Goal: Task Accomplishment & Management: Manage account settings

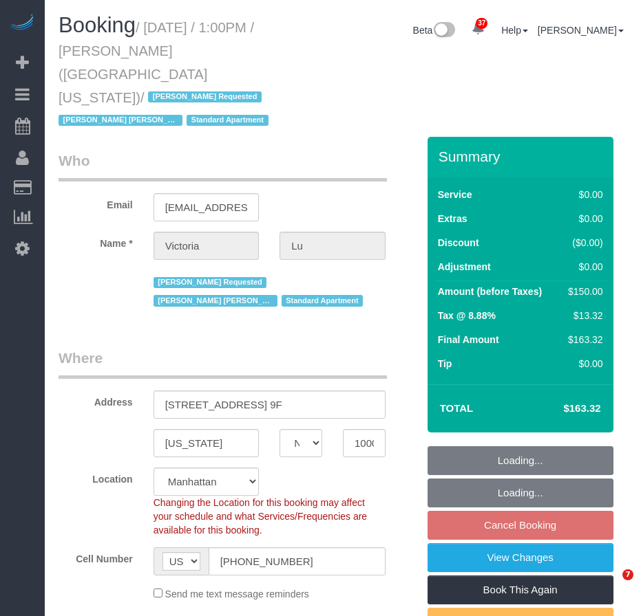
select select "NY"
select select "number:61"
select select "number:75"
select select "number:15"
select select "number:5"
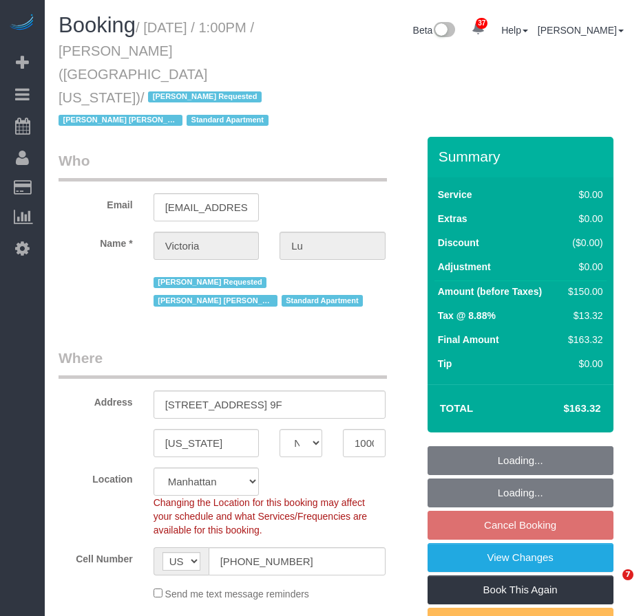
select select "object:1548"
select select "string:stripe-pm_1ObyDp4VGloSiKo7aOBasKSx"
select select "spot6"
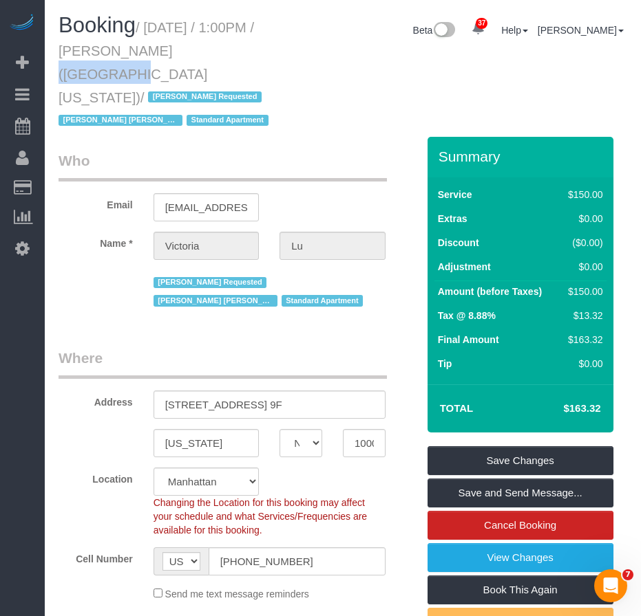
drag, startPoint x: 119, startPoint y: 50, endPoint x: 180, endPoint y: 57, distance: 61.7
click at [180, 57] on small "/ October 15, 2025 / 1:00PM / Victoria Lu (University of Michigan) / Berdina Ph…" at bounding box center [165, 74] width 214 height 109
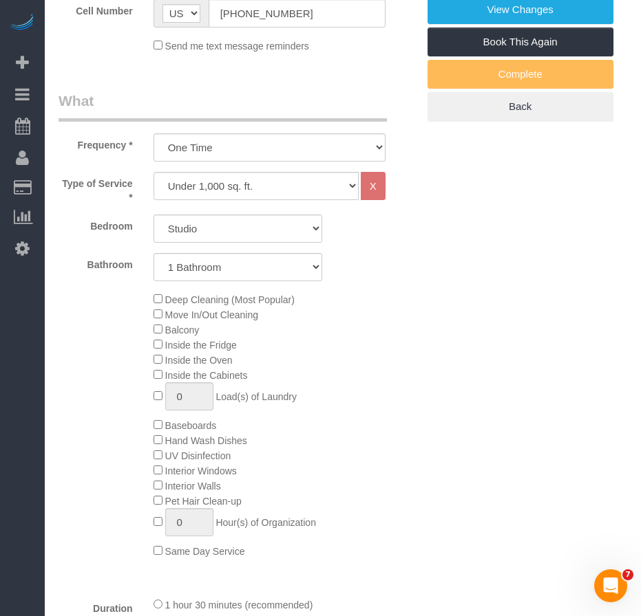
scroll to position [550, 0]
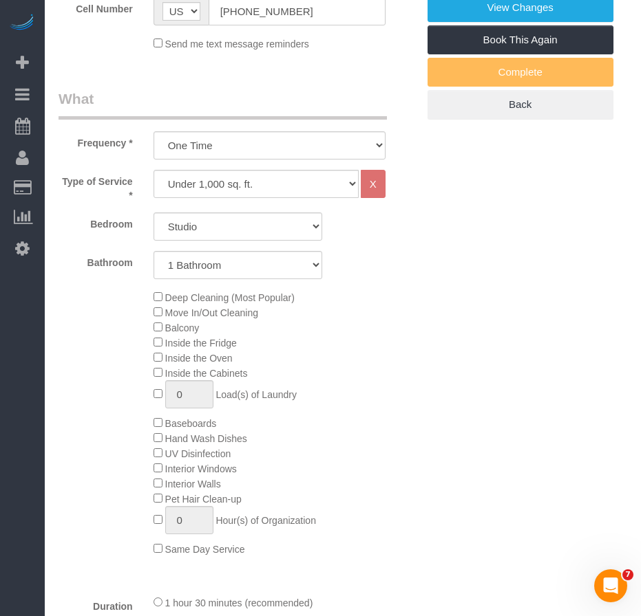
copy small "Victoria Lu"
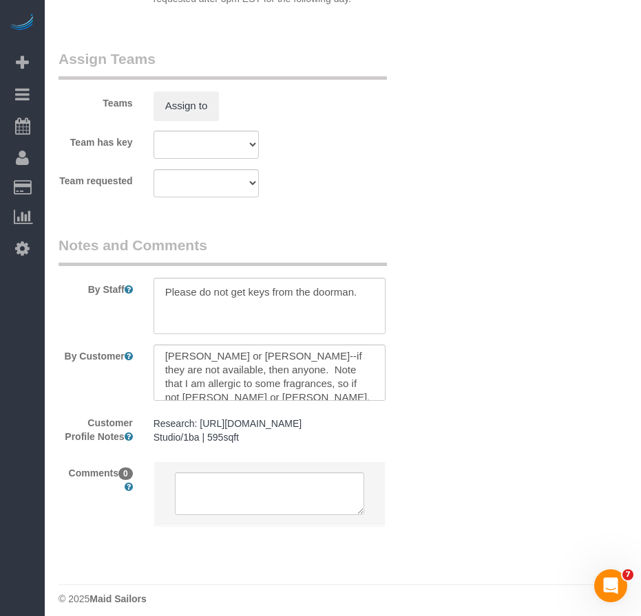
scroll to position [0, 0]
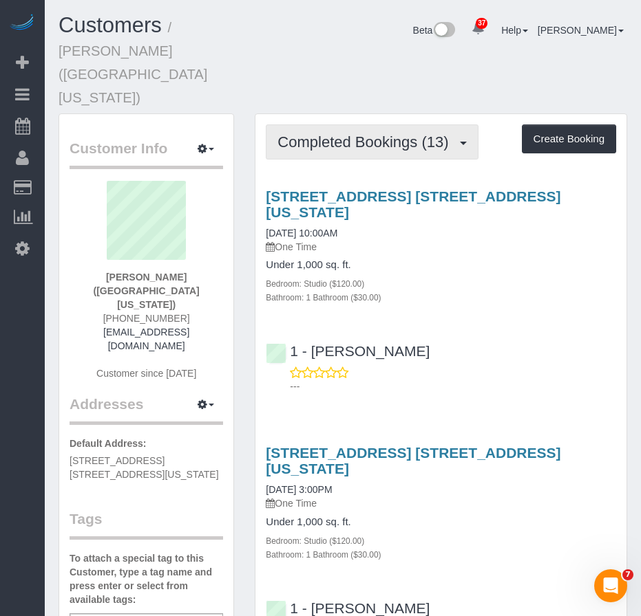
click at [391, 133] on span "Completed Bookings (13)" at bounding box center [365, 141] width 177 height 17
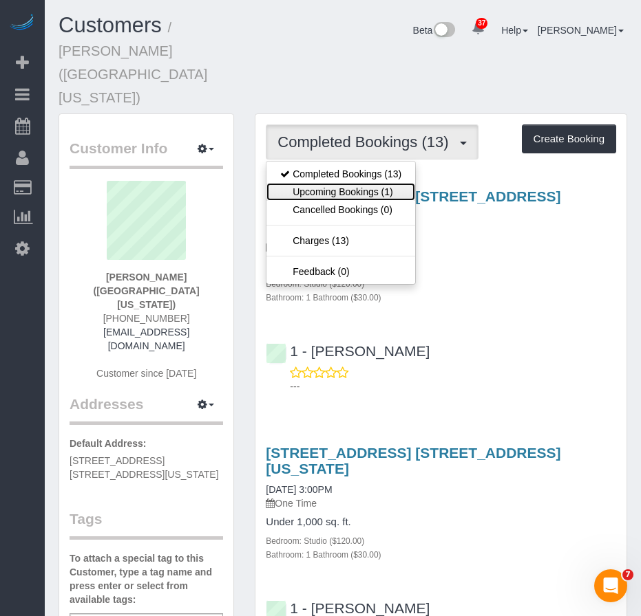
click at [336, 183] on link "Upcoming Bookings (1)" at bounding box center [340, 192] width 149 height 18
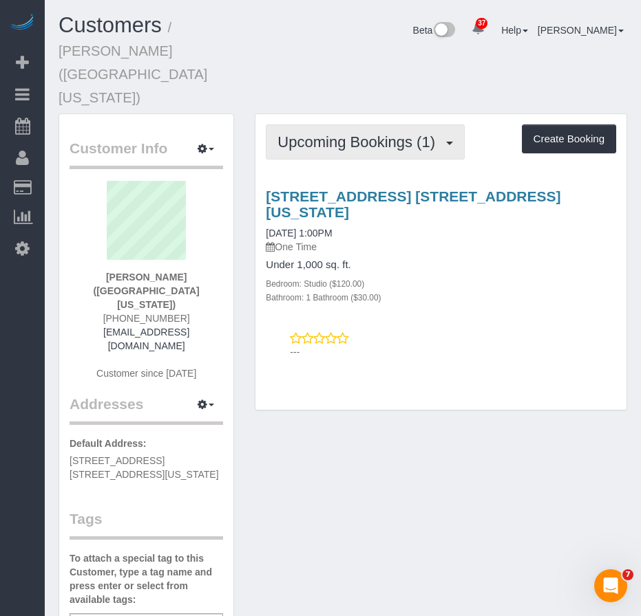
click at [337, 133] on span "Upcoming Bookings (1)" at bounding box center [359, 141] width 164 height 17
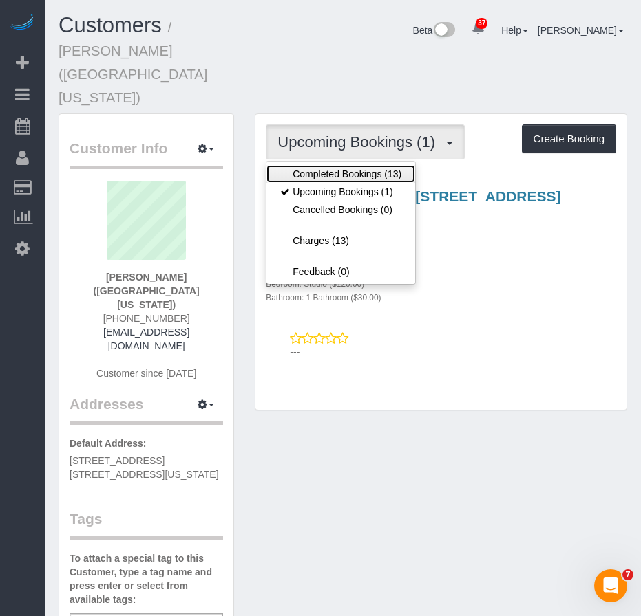
click at [327, 165] on link "Completed Bookings (13)" at bounding box center [340, 174] width 149 height 18
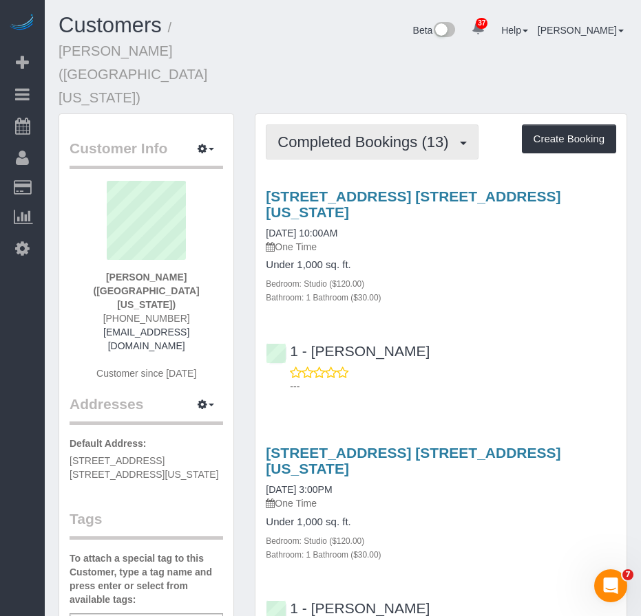
click at [330, 133] on span "Completed Bookings (13)" at bounding box center [365, 141] width 177 height 17
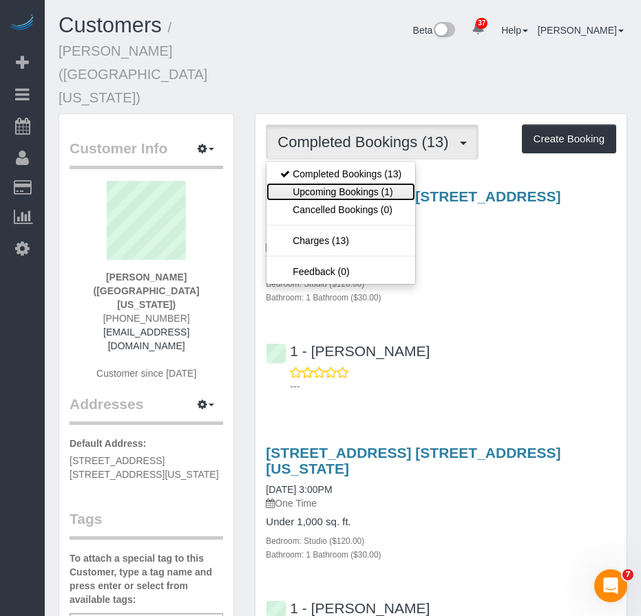
click at [318, 183] on link "Upcoming Bookings (1)" at bounding box center [340, 192] width 149 height 18
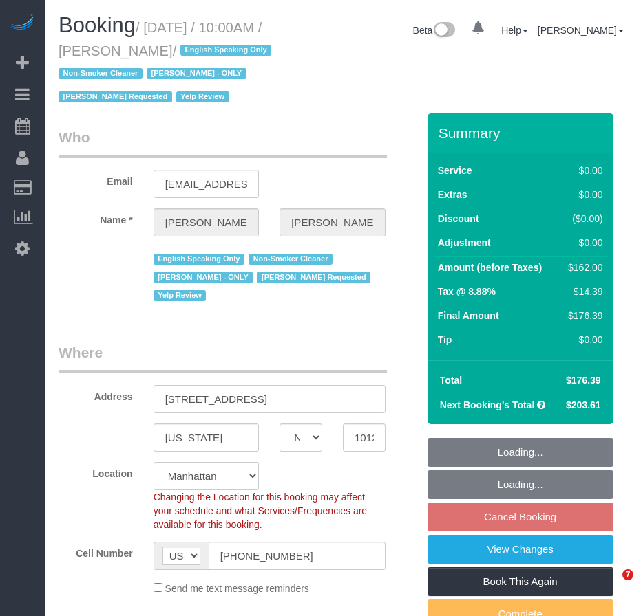
select select "NY"
select select "number:89"
select select "number:90"
select select "number:15"
select select "number:5"
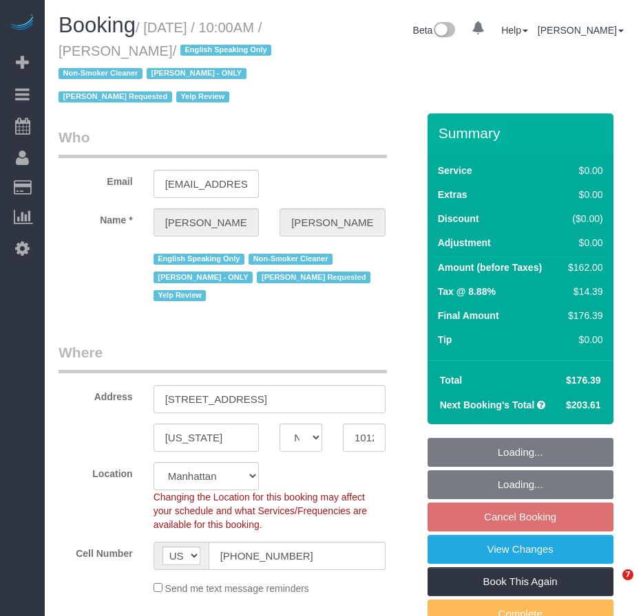
select select "object:1555"
select select "2"
select select "spot3"
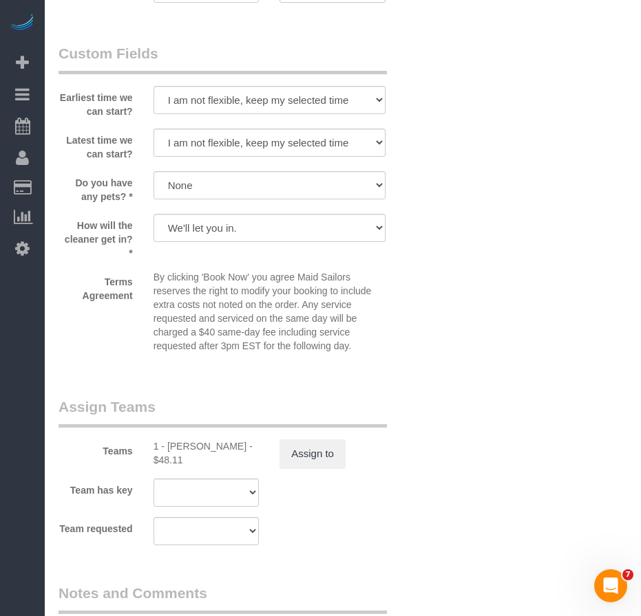
scroll to position [1553, 0]
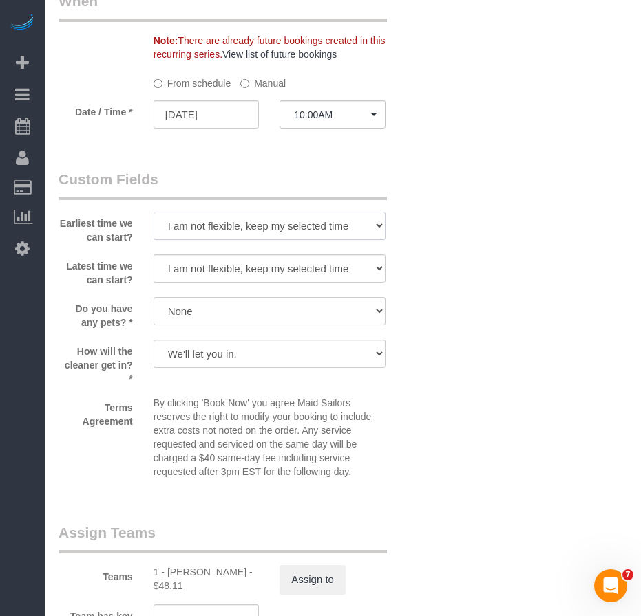
click at [356, 231] on select "I am not flexible, keep my selected time 8:00 AM 9:00 AM 10:00 AM 11:00 AM 12:0…" at bounding box center [269, 226] width 232 height 28
select select "number:56"
click at [153, 217] on select "I am not flexible, keep my selected time 8:00 AM 9:00 AM 10:00 AM 11:00 AM 12:0…" at bounding box center [269, 226] width 232 height 28
click at [282, 279] on select "I am not flexible, keep my selected time 8:00 AM 9:00 AM 10:00 AM 11:00 AM 12:0…" at bounding box center [269, 269] width 232 height 28
select select "number:72"
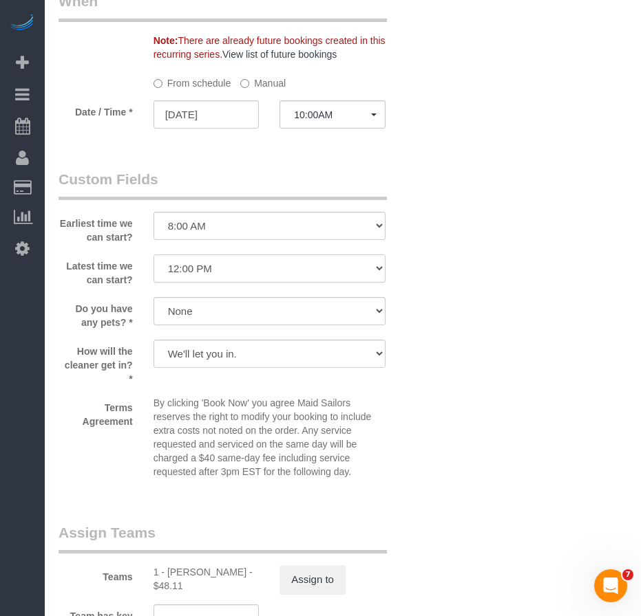
click at [153, 259] on select "I am not flexible, keep my selected time 8:00 AM 9:00 AM 10:00 AM 11:00 AM 12:0…" at bounding box center [269, 269] width 232 height 28
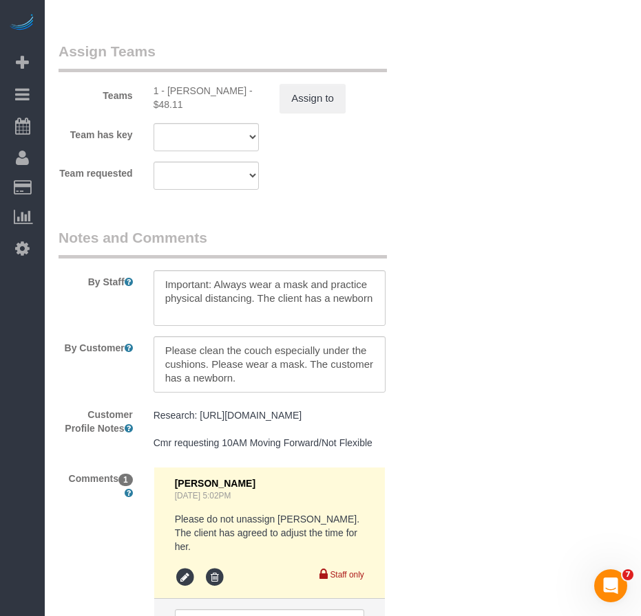
scroll to position [1828, 0]
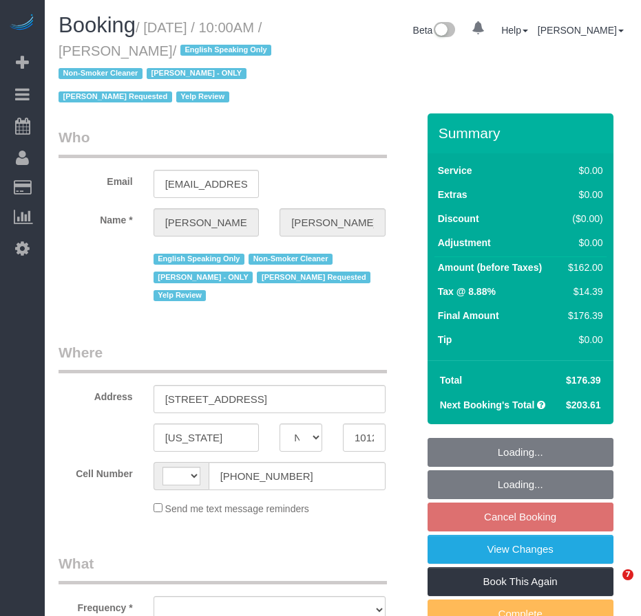
select select "NY"
select select "object:587"
select select "string:stripe-pm_1PsPP14VGloSiKo7KAxZUUsI"
select select "2"
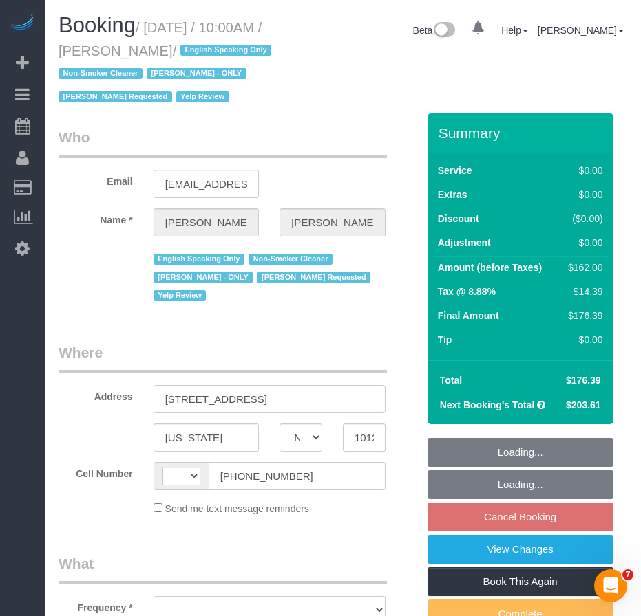
select select "number:89"
select select "number:90"
select select "number:15"
select select "number:5"
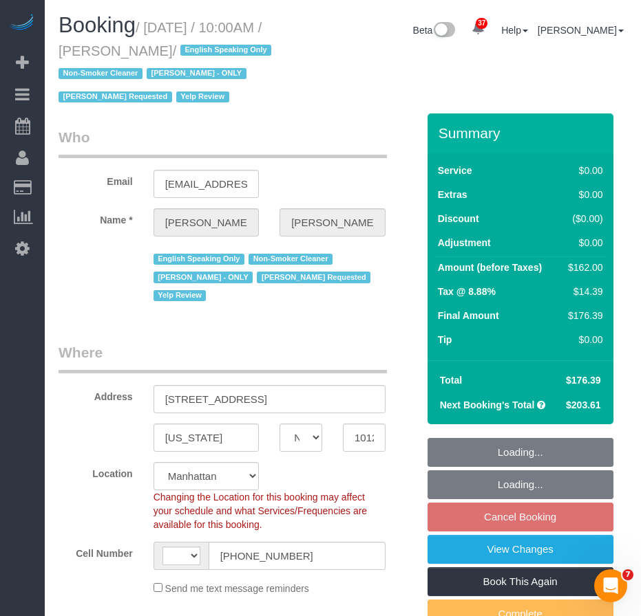
select select "object:1149"
select select "string:US"
select select "2"
select select "spot3"
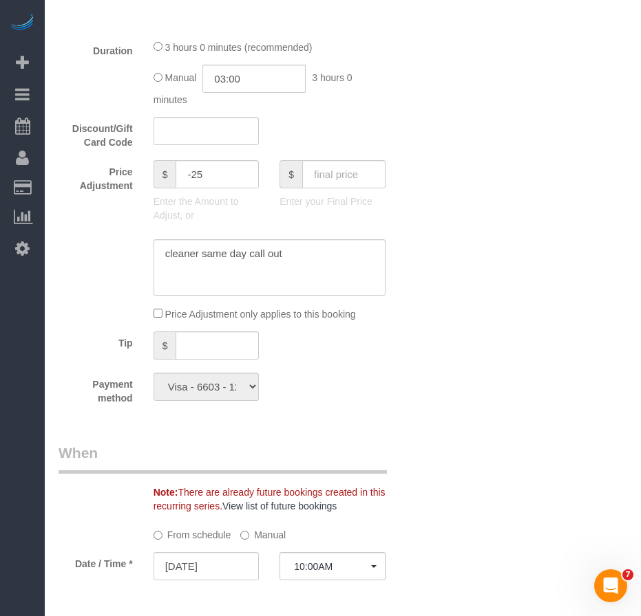
scroll to position [1376, 0]
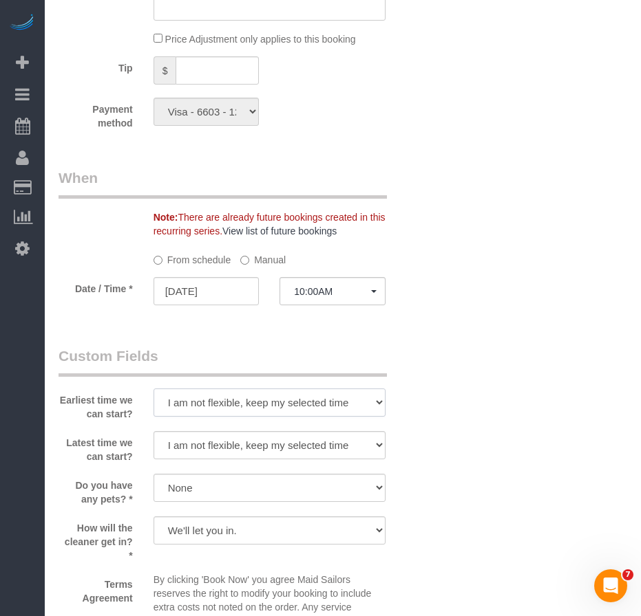
click at [348, 411] on select "I am not flexible, keep my selected time 8:00 AM 9:00 AM 10:00 AM 11:00 AM 12:0…" at bounding box center [269, 403] width 232 height 28
select select "number:56"
click at [153, 394] on select "I am not flexible, keep my selected time 8:00 AM 9:00 AM 10:00 AM 11:00 AM 12:0…" at bounding box center [269, 403] width 232 height 28
click at [270, 454] on select "I am not flexible, keep my selected time 8:00 AM 9:00 AM 10:00 AM 11:00 AM 12:0…" at bounding box center [269, 445] width 232 height 28
select select "number:72"
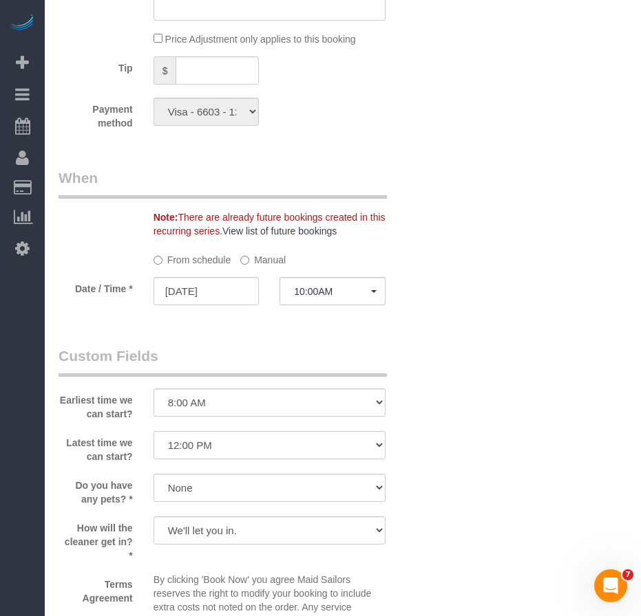
click at [153, 436] on select "I am not flexible, keep my selected time 8:00 AM 9:00 AM 10:00 AM 11:00 AM 12:0…" at bounding box center [269, 445] width 232 height 28
click at [453, 440] on div "Who Email aac2128@gmail.com Name * Alyson Cohen English Speaking Only Non-Smoke…" at bounding box center [342, 56] width 568 height 2636
click at [204, 299] on input "10/15/2025" at bounding box center [206, 291] width 106 height 28
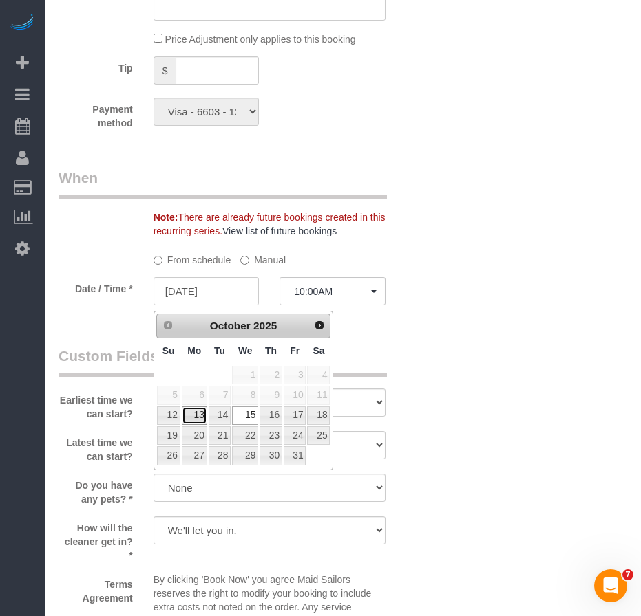
click at [195, 416] on link "13" at bounding box center [194, 416] width 25 height 19
type input "10/13/2025"
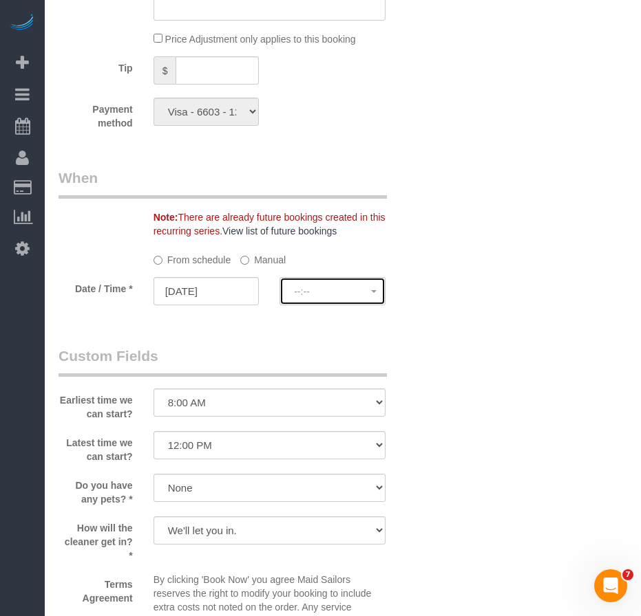
select select "spot59"
click at [312, 296] on span "8:00AM" at bounding box center [332, 291] width 77 height 11
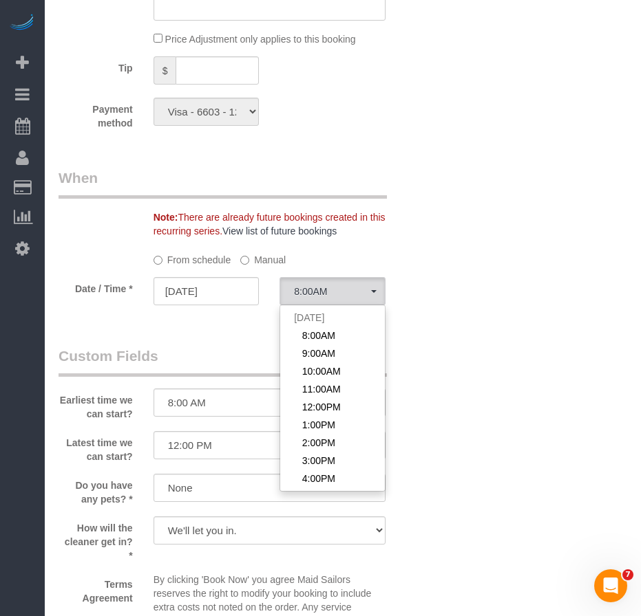
click at [446, 378] on div "Who Email aac2128@gmail.com Name * Alyson Cohen English Speaking Only Non-Smoke…" at bounding box center [342, 56] width 568 height 2636
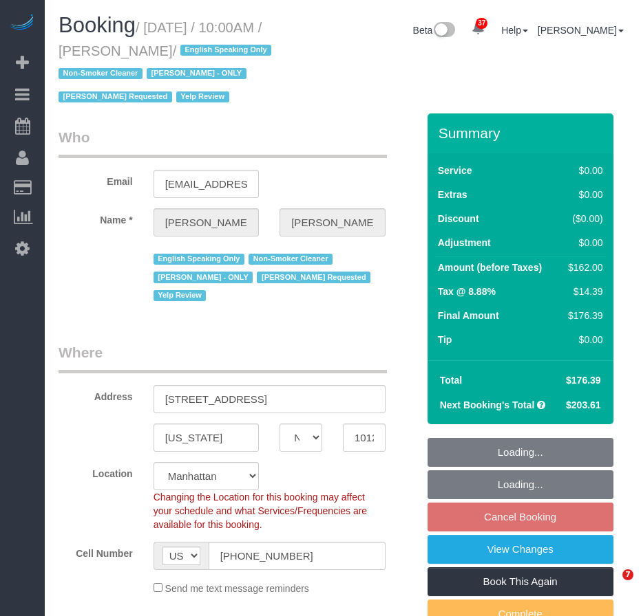
select select "NY"
select select "string:stripe-pm_1PsPP14VGloSiKo7KAxZUUsI"
select select "number:89"
select select "number:90"
select select "number:15"
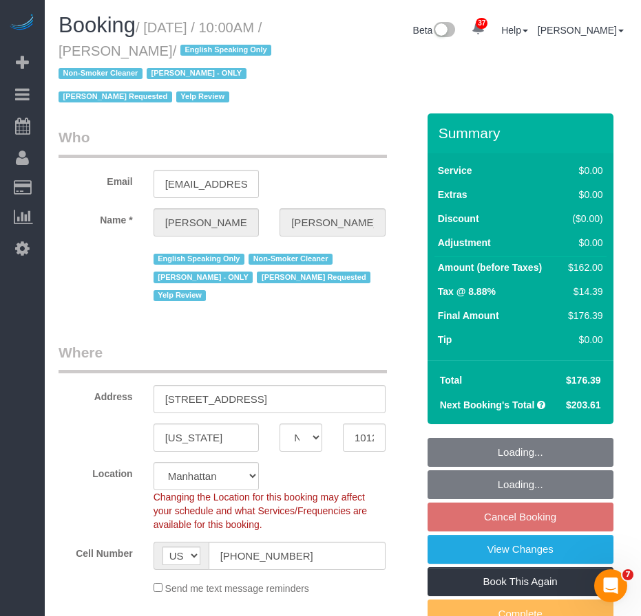
select select "number:5"
select select "object:1113"
select select "2"
select select "spot3"
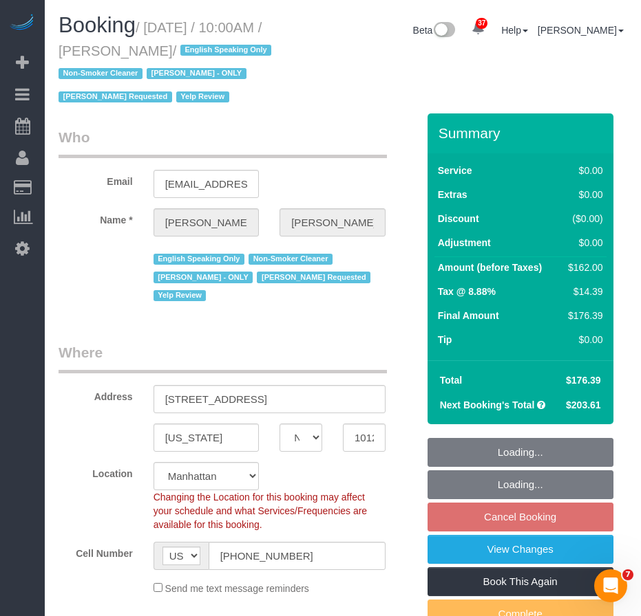
select select "2"
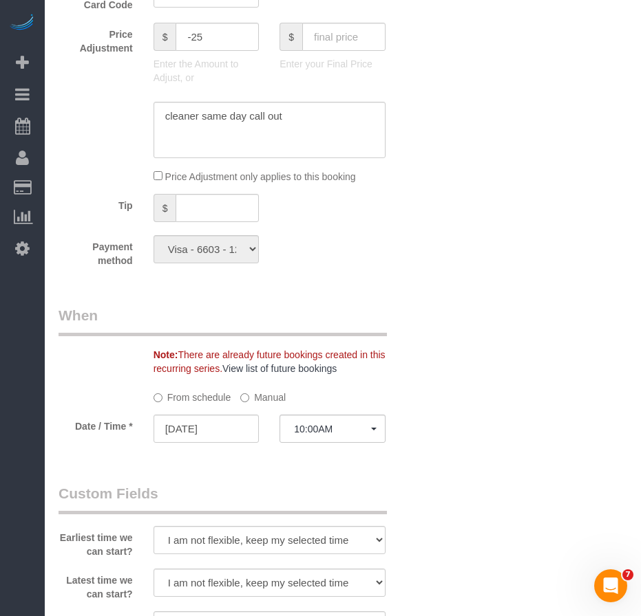
scroll to position [1307, 0]
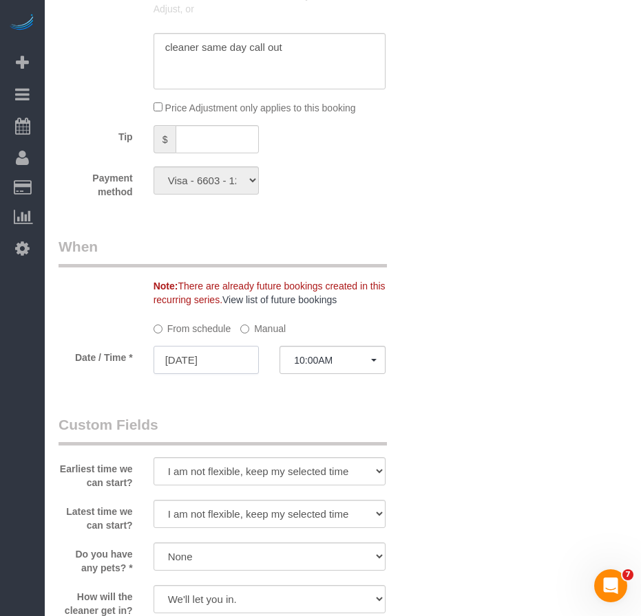
click at [206, 368] on input "10/15/2025" at bounding box center [206, 360] width 106 height 28
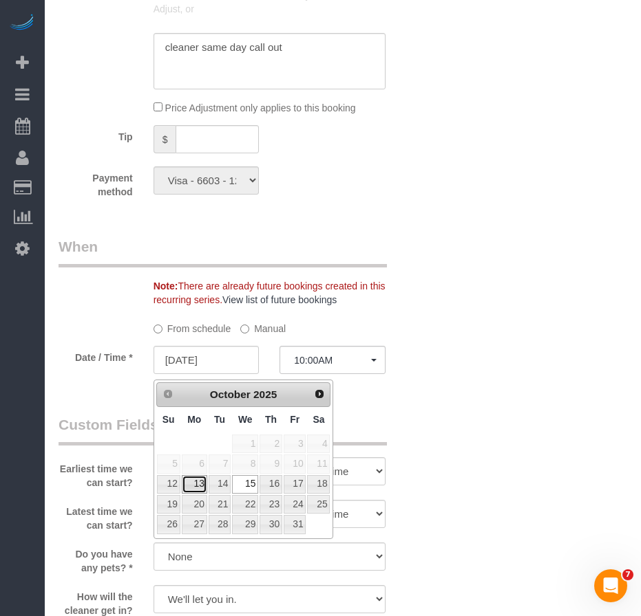
click at [196, 482] on link "13" at bounding box center [194, 484] width 25 height 19
type input "[DATE]"
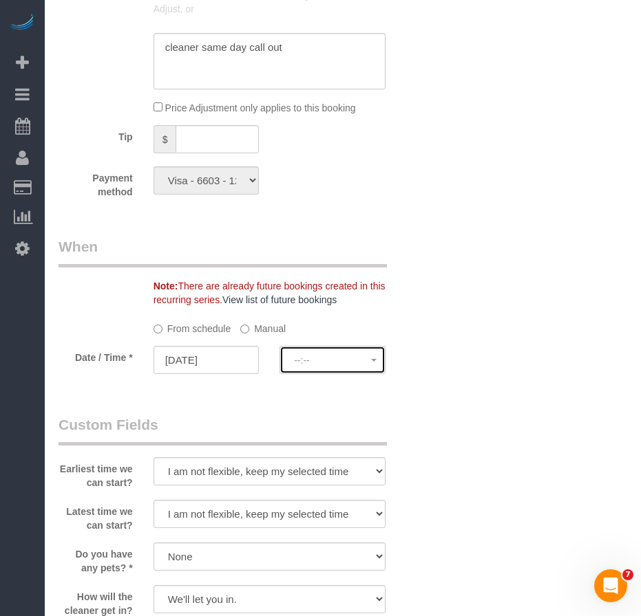
click at [340, 365] on span "--:--" at bounding box center [332, 360] width 77 height 11
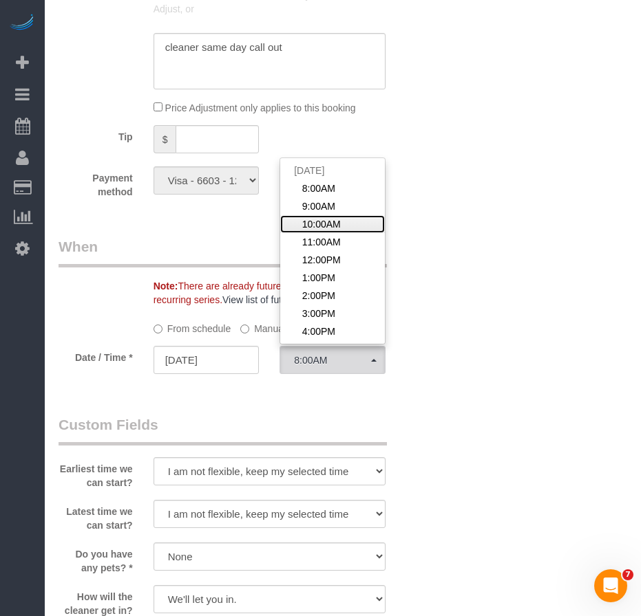
click at [332, 228] on span "10:00AM" at bounding box center [321, 224] width 39 height 14
select select "spot61"
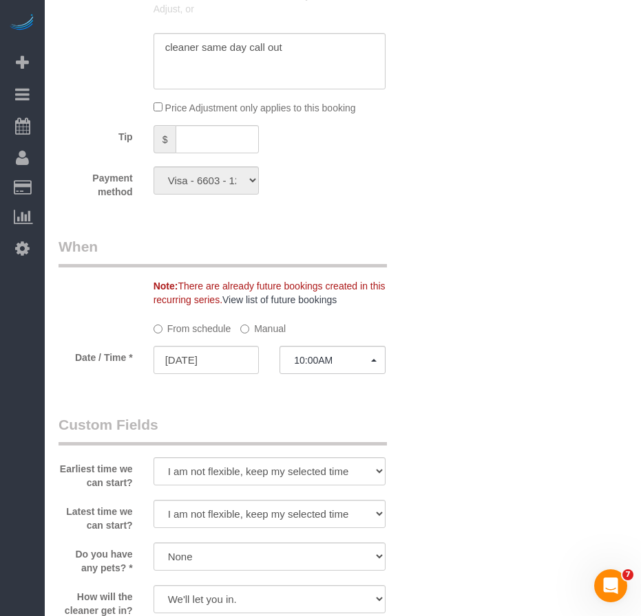
click at [464, 402] on div "Who Email aac2128@gmail.com Name * Alyson Cohen English Speaking Only Non-Smoke…" at bounding box center [342, 124] width 568 height 2636
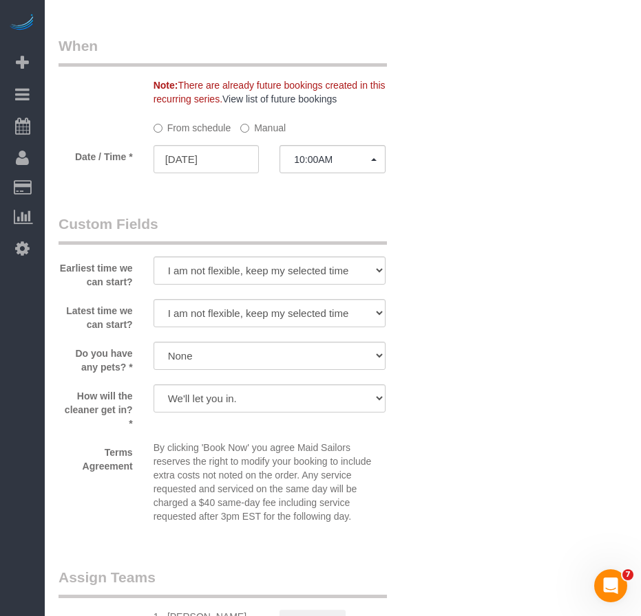
scroll to position [1514, 0]
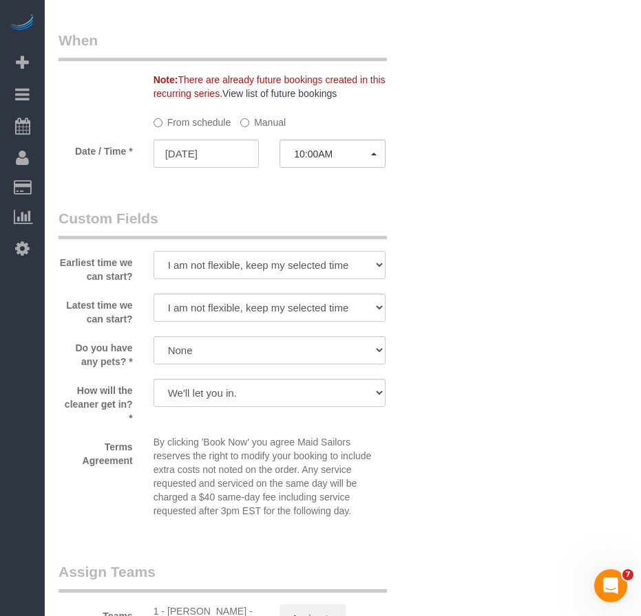
click at [327, 272] on select "I am not flexible, keep my selected time 8:00 AM 9:00 AM 10:00 AM 11:00 AM 12:0…" at bounding box center [269, 265] width 232 height 28
select select "number:56"
click at [153, 256] on select "I am not flexible, keep my selected time 8:00 AM 9:00 AM 10:00 AM 11:00 AM 12:0…" at bounding box center [269, 265] width 232 height 28
click at [271, 310] on select "I am not flexible, keep my selected time 8:00 AM 9:00 AM 10:00 AM 11:00 AM 12:0…" at bounding box center [269, 308] width 232 height 28
select select "number:72"
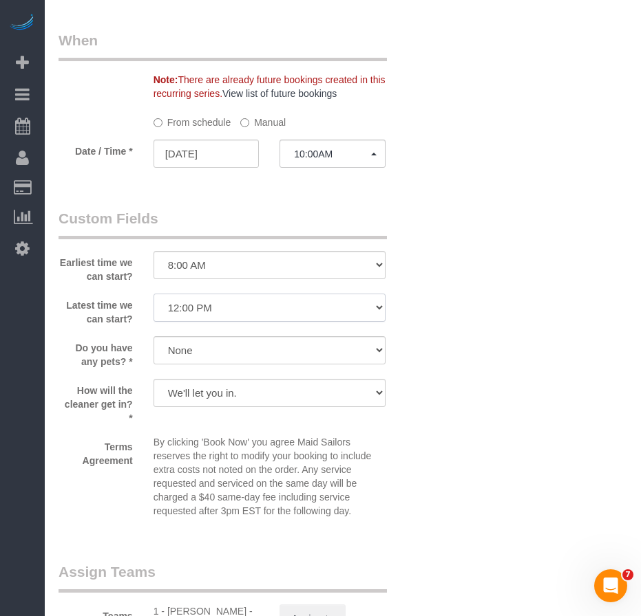
click at [153, 299] on select "I am not flexible, keep my selected time 8:00 AM 9:00 AM 10:00 AM 11:00 AM 12:0…" at bounding box center [269, 308] width 232 height 28
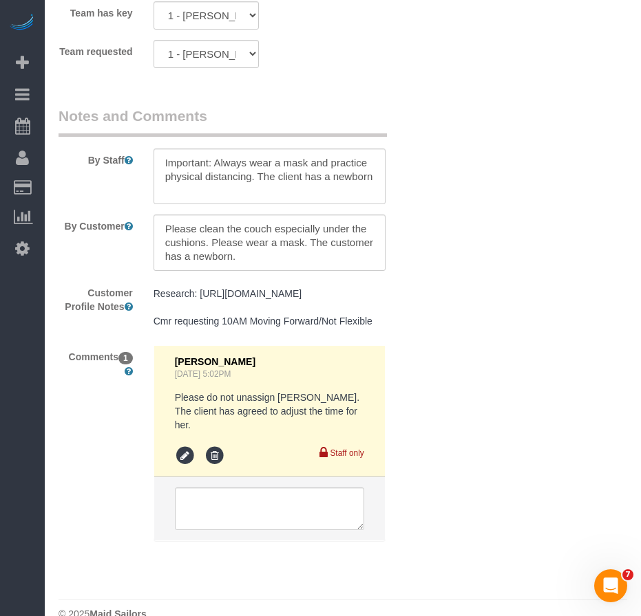
scroll to position [2172, 0]
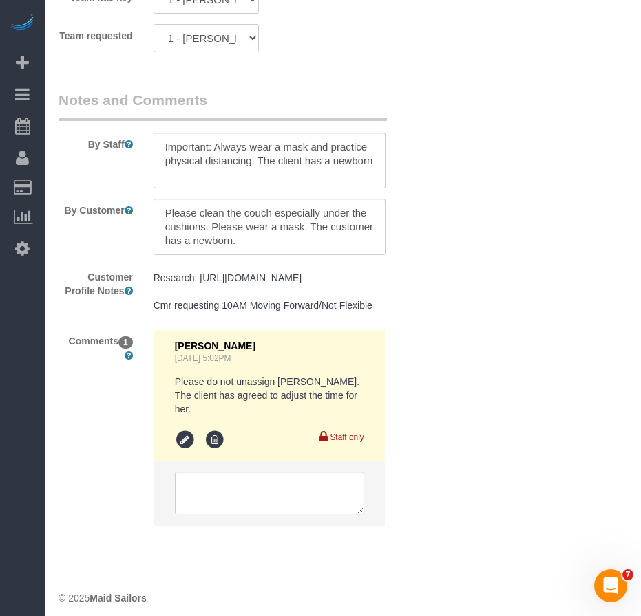
drag, startPoint x: 155, startPoint y: 312, endPoint x: 389, endPoint y: 308, distance: 233.9
click at [389, 308] on div "Research: https://streeteasy.com/rental/2373573 Cmr requesting 10AM Moving Forw…" at bounding box center [269, 293] width 252 height 54
copy pre "Cmr requesting 10AM Moving Forward/Not Flexible"
click at [290, 477] on textarea at bounding box center [269, 493] width 189 height 43
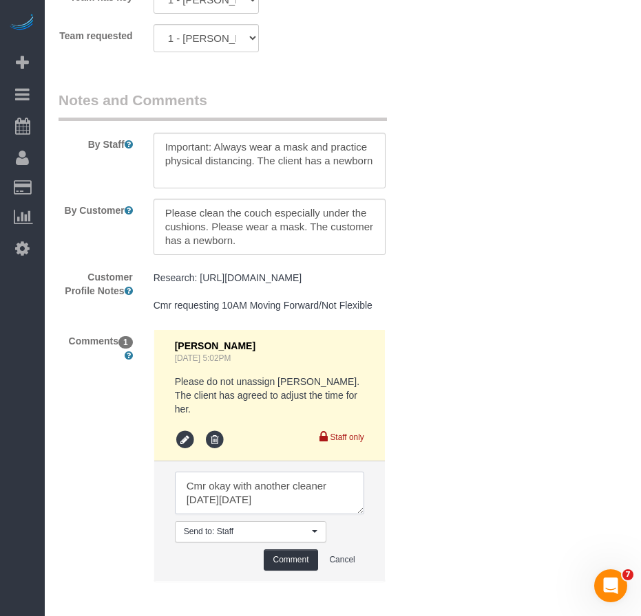
scroll to position [0, 0]
click at [209, 480] on textarea at bounding box center [269, 493] width 189 height 43
click at [283, 492] on textarea at bounding box center [269, 493] width 189 height 43
type textarea "Okay with another cleaner on Monday, 10/13"
click at [283, 557] on button "Comment" at bounding box center [290, 560] width 54 height 21
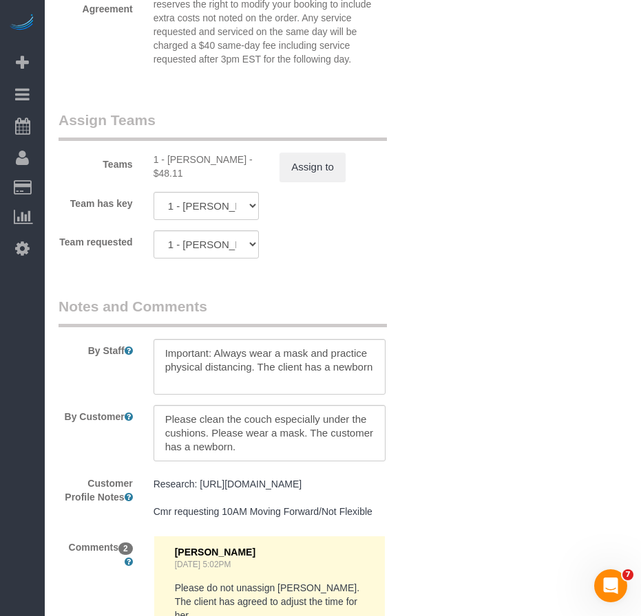
scroll to position [1690, 0]
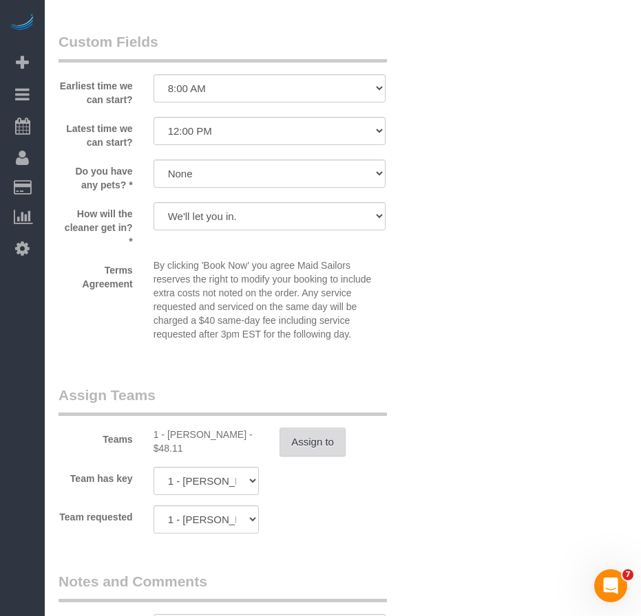
click at [321, 454] on button "Assign to" at bounding box center [312, 442] width 66 height 29
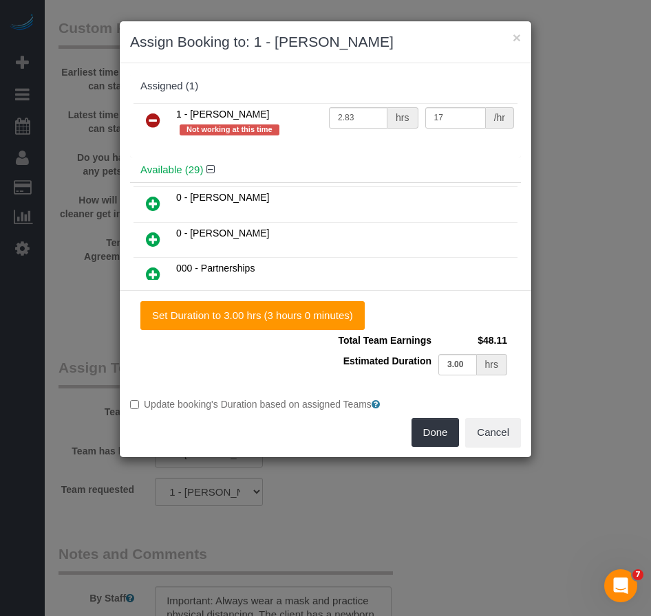
click at [153, 120] on icon at bounding box center [153, 120] width 14 height 17
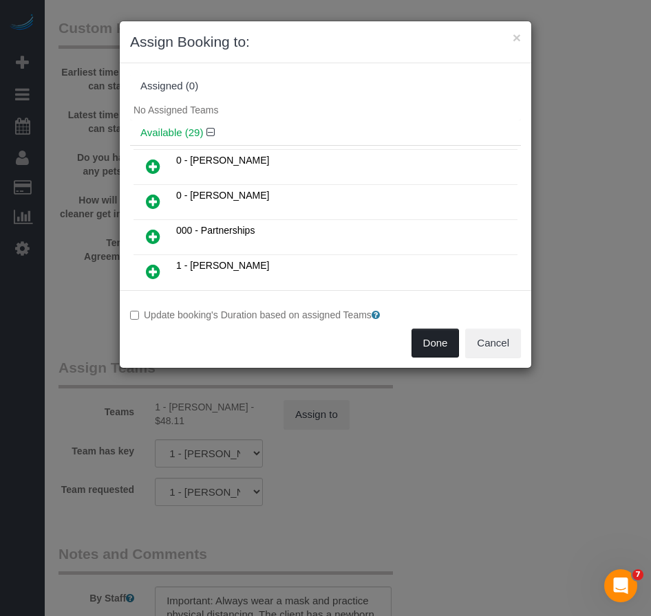
click at [430, 354] on button "Done" at bounding box center [435, 343] width 48 height 29
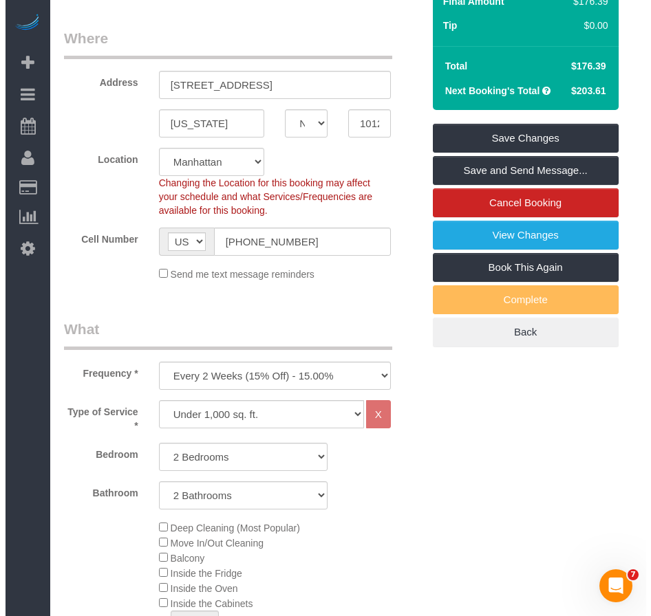
scroll to position [108, 0]
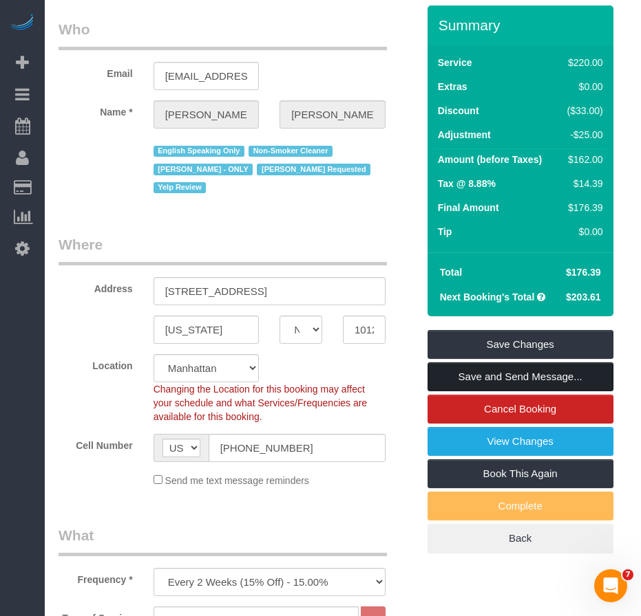
click at [479, 391] on link "Save and Send Message..." at bounding box center [520, 377] width 186 height 29
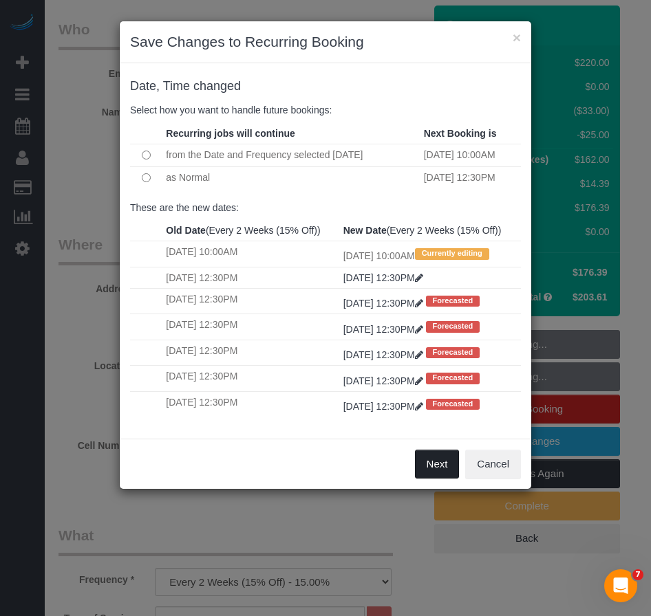
click at [438, 479] on button "Next" at bounding box center [437, 464] width 45 height 29
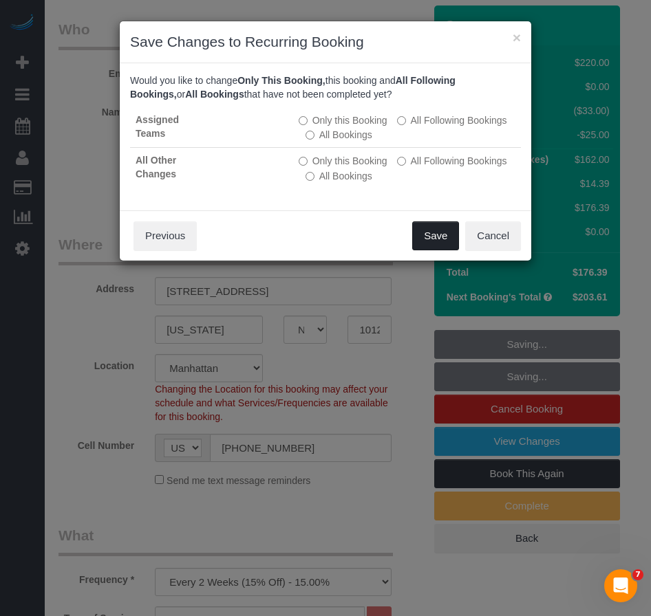
click at [435, 239] on button "Save" at bounding box center [435, 236] width 47 height 29
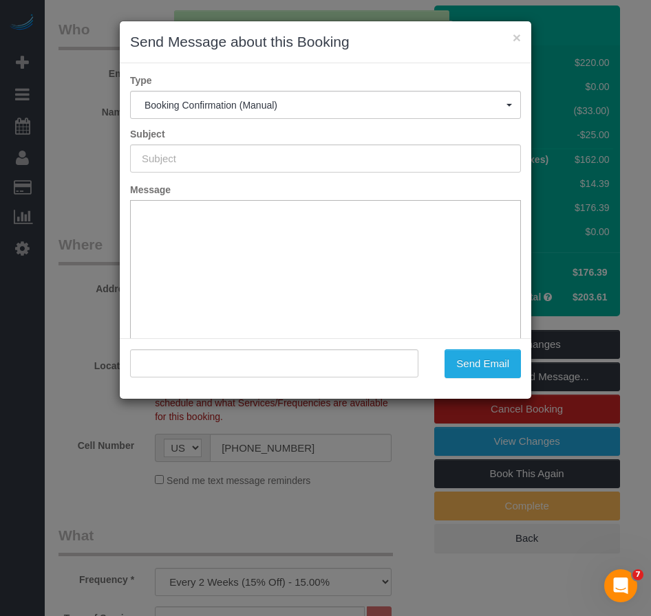
type input "Cleaning Confirmed for 10/13/2025 at 10:00am"
type input ""Alyson Cohen" <aac2128@gmail.com>"
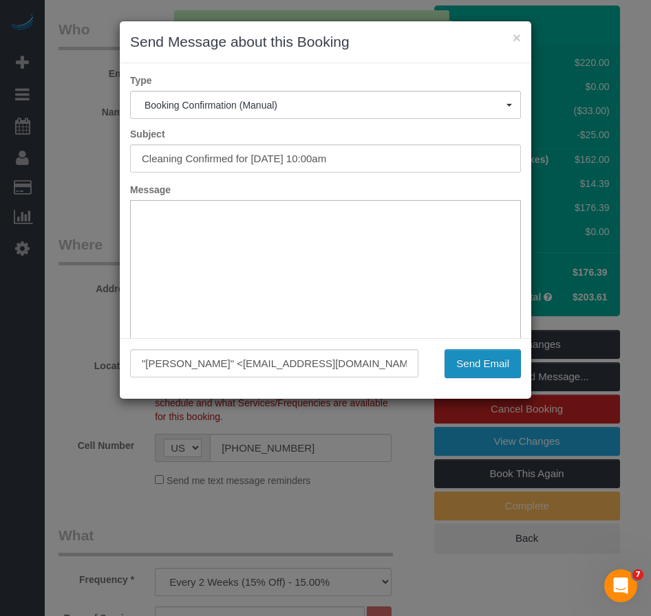
scroll to position [0, 0]
click at [480, 365] on button "Send Email" at bounding box center [482, 363] width 76 height 29
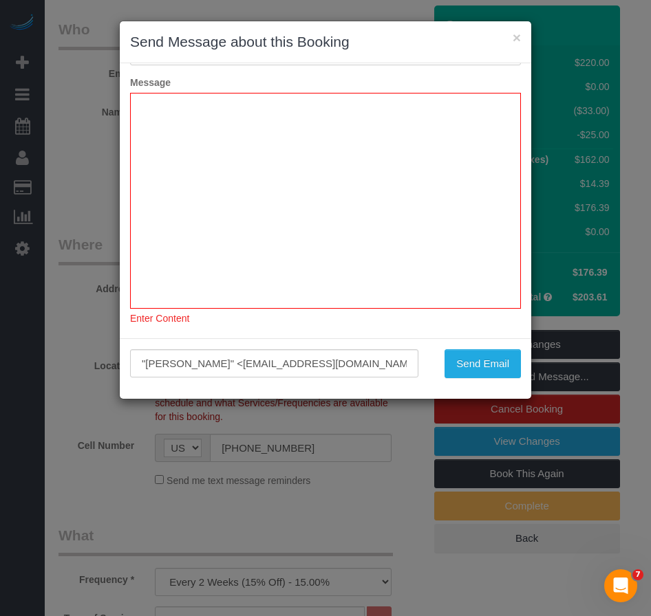
scroll to position [115, 0]
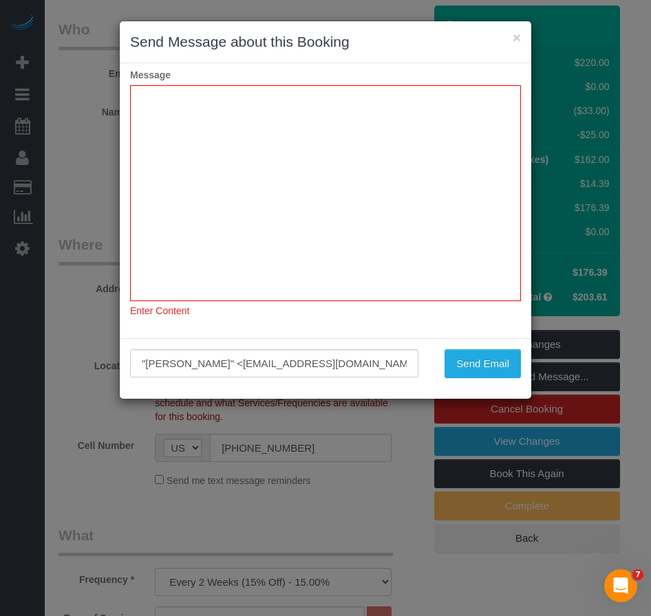
click at [244, 317] on div "Enter Content" at bounding box center [325, 309] width 391 height 17
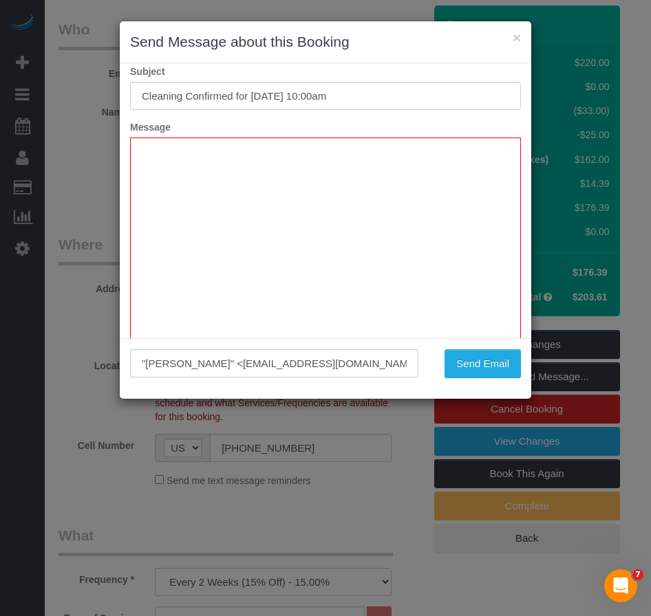
scroll to position [0, 0]
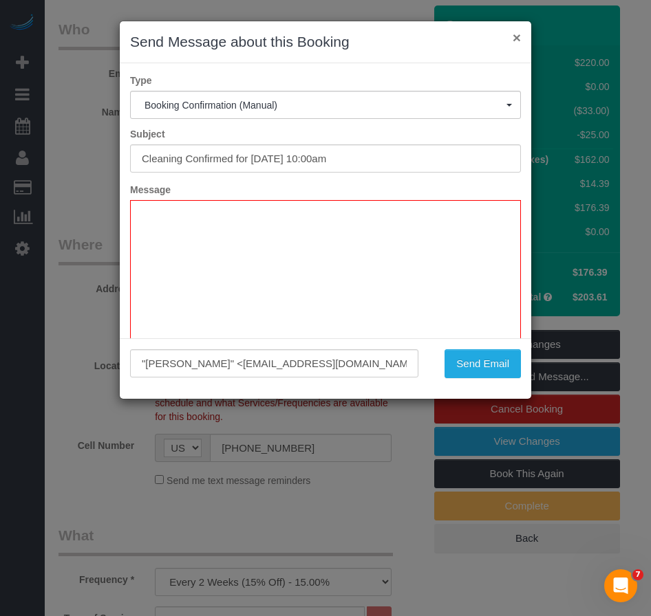
click at [513, 33] on button "×" at bounding box center [517, 37] width 8 height 14
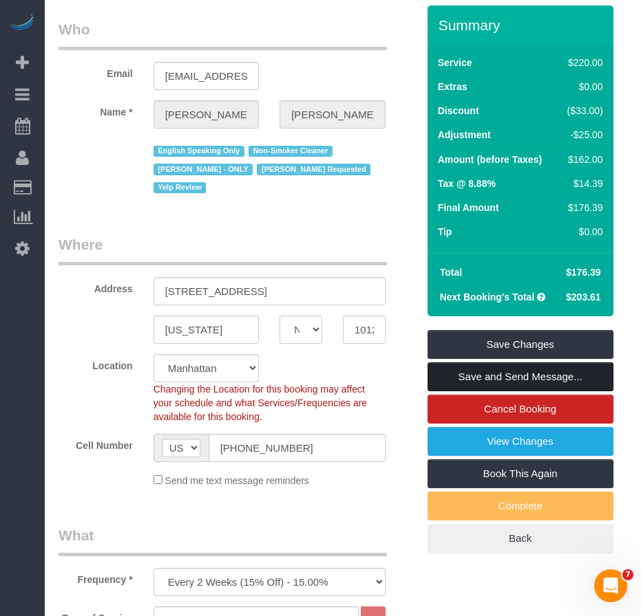
click at [487, 391] on link "Save and Send Message..." at bounding box center [520, 377] width 186 height 29
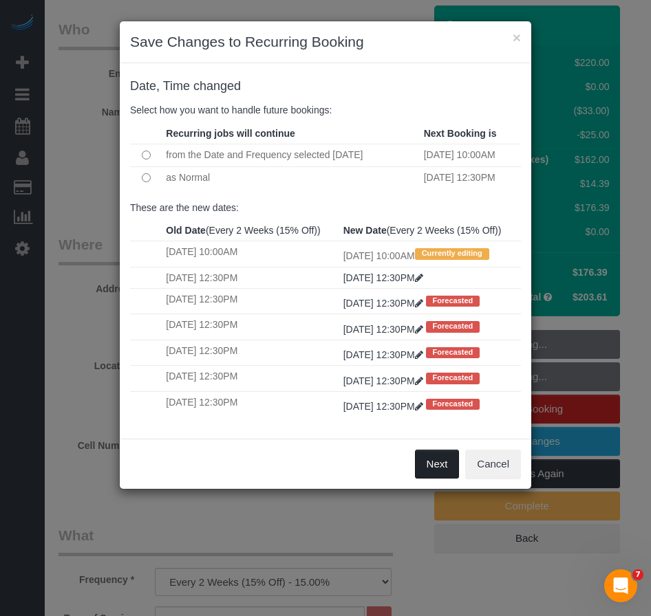
click at [429, 479] on button "Next" at bounding box center [437, 464] width 45 height 29
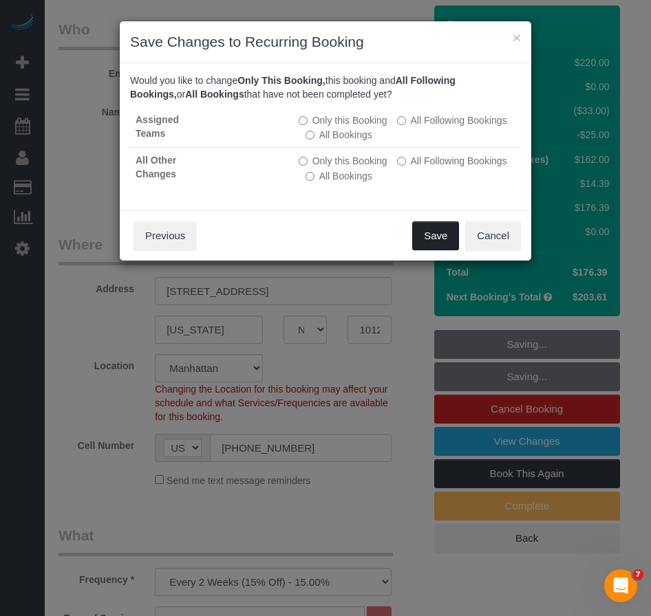
click at [425, 236] on button "Save" at bounding box center [435, 236] width 47 height 29
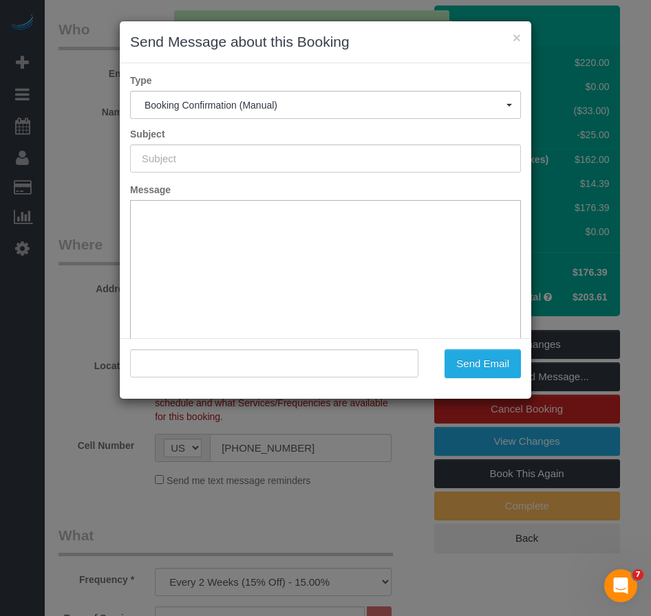
type input "Cleaning Confirmed for 10/13/2025 at 10:00am"
type input ""Alyson Cohen" <aac2128@gmail.com>"
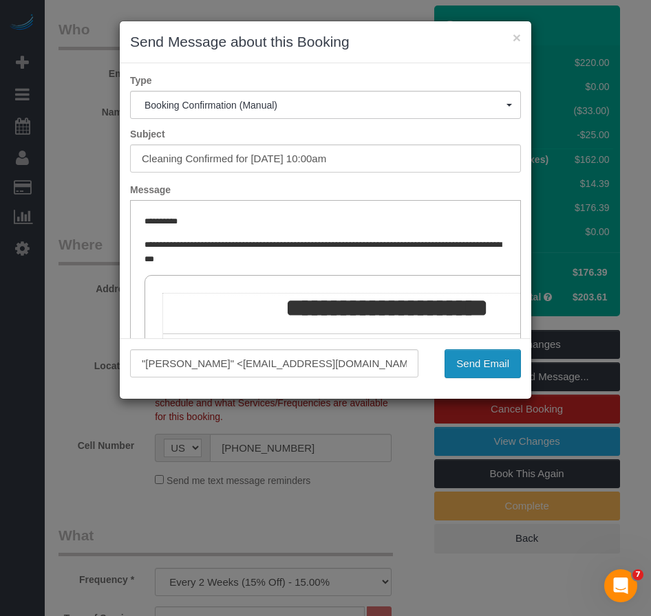
click at [473, 367] on button "Send Email" at bounding box center [482, 363] width 76 height 29
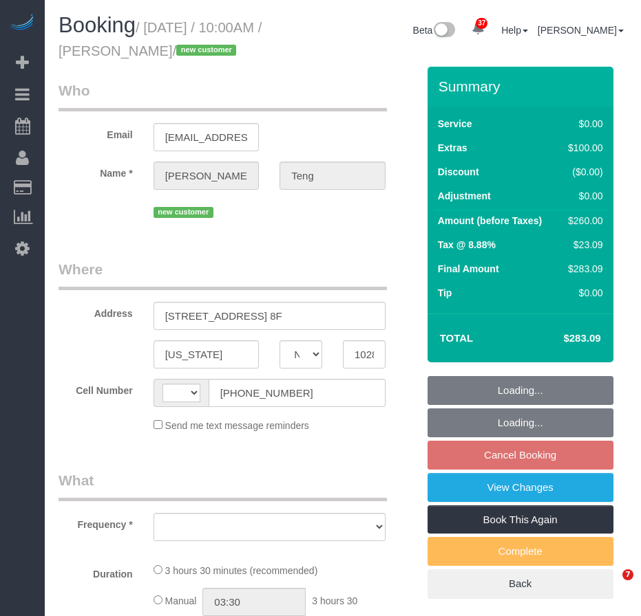
select select "NY"
select select "object:487"
select select "string:stripe-pm_1SGjPX4VGloSiKo7zmoVxI5o"
select select "number:89"
select select "number:90"
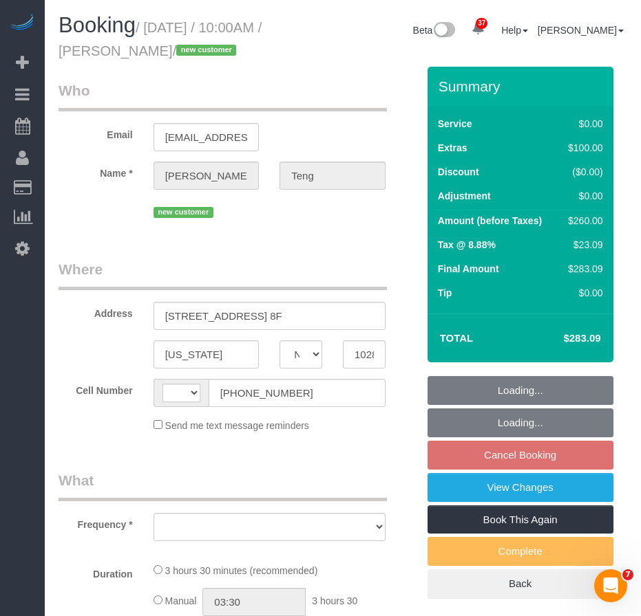
select select "number:15"
select select "number:5"
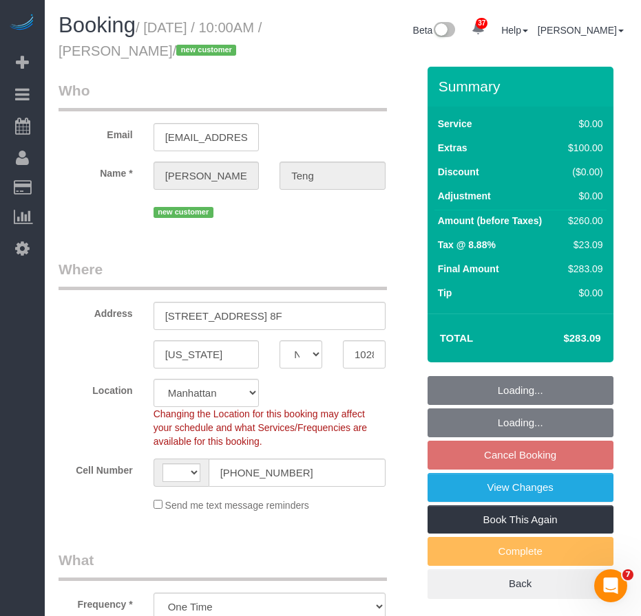
select select "object:960"
select select "string:[GEOGRAPHIC_DATA]"
select select "1"
select select "spot3"
select select "1"
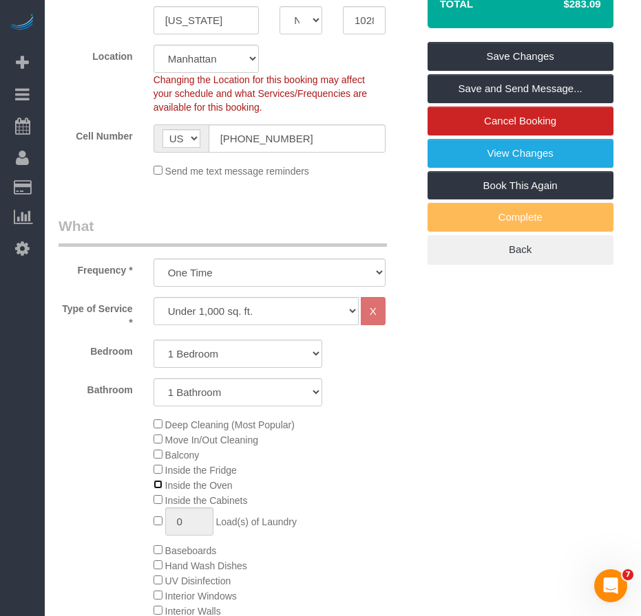
scroll to position [138, 0]
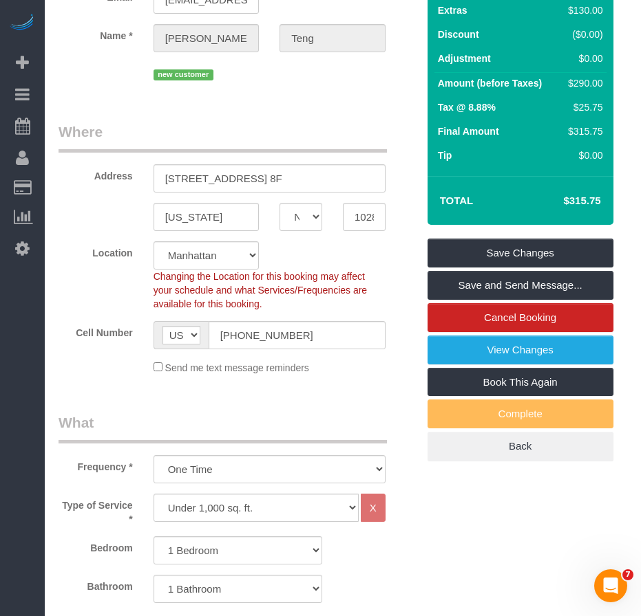
select select "spot62"
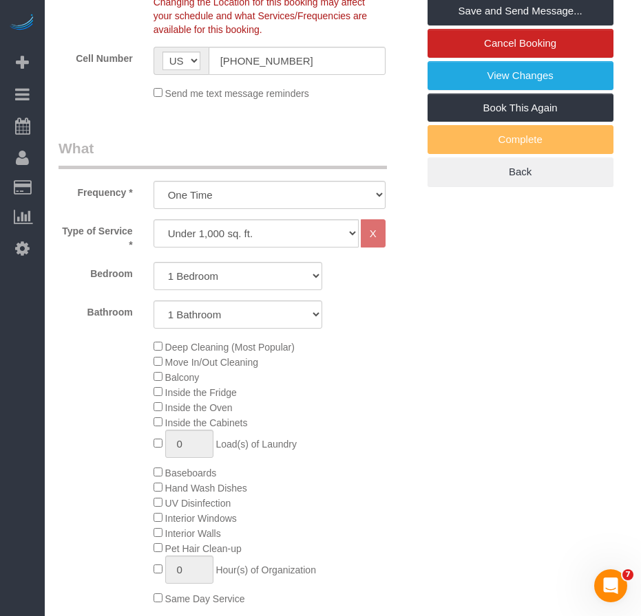
scroll to position [413, 0]
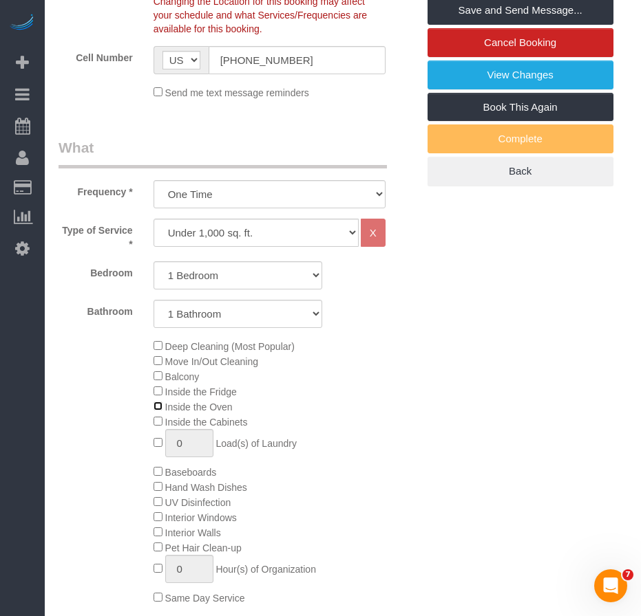
select select "spot121"
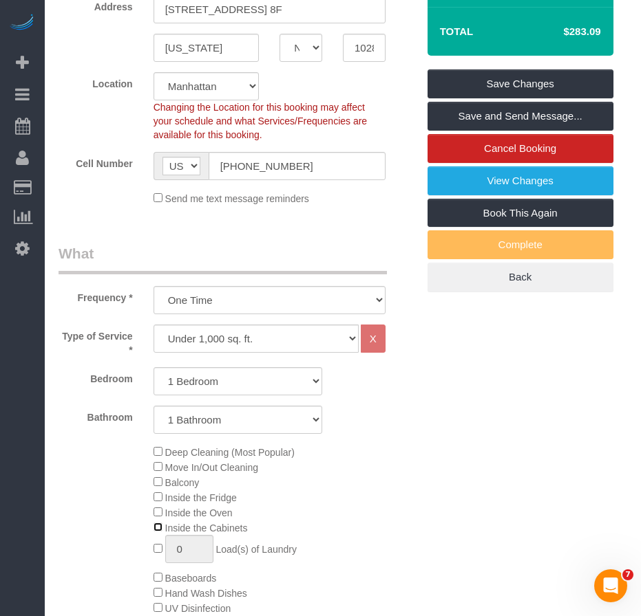
scroll to position [138, 0]
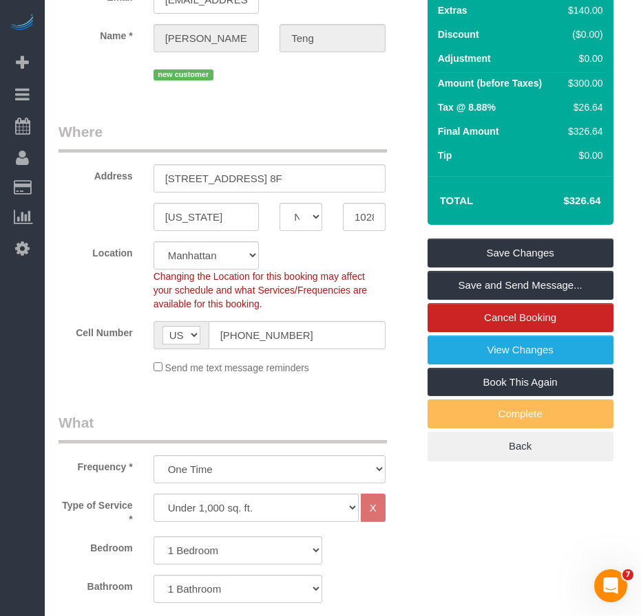
select select "spot180"
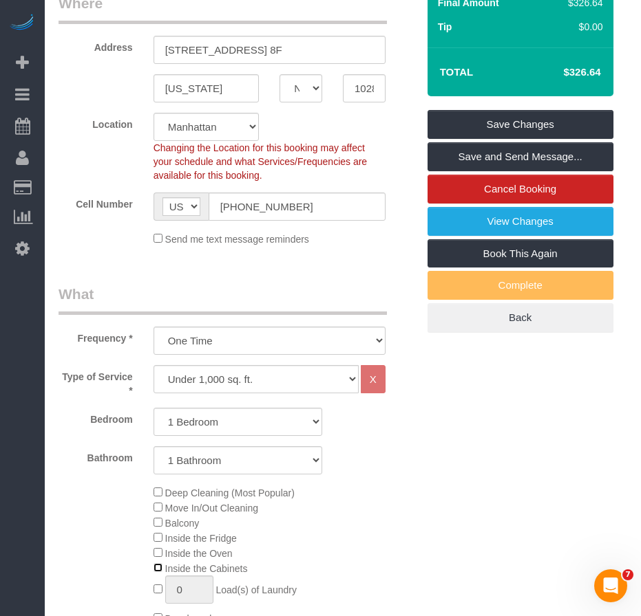
scroll to position [206, 0]
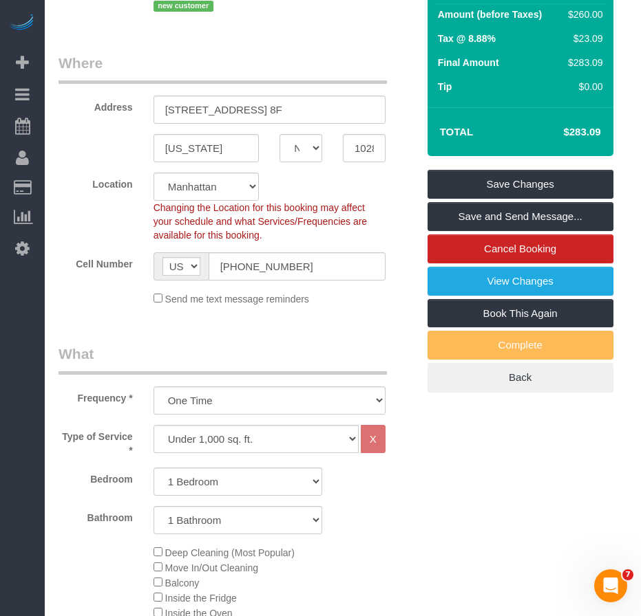
select select "spot239"
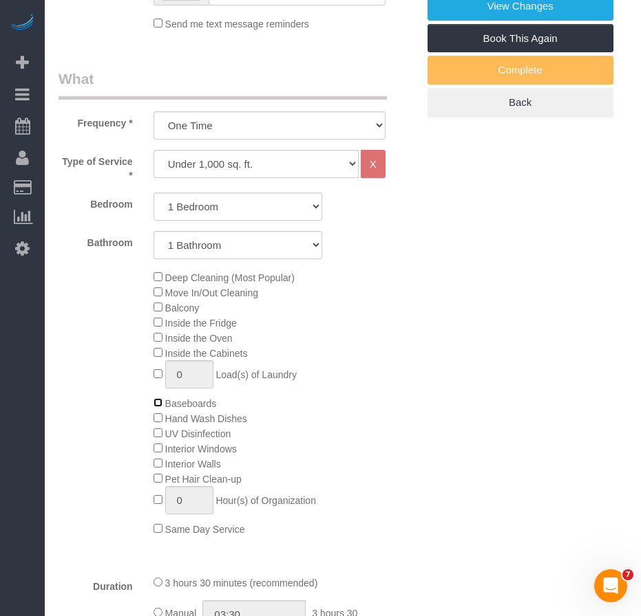
scroll to position [275, 0]
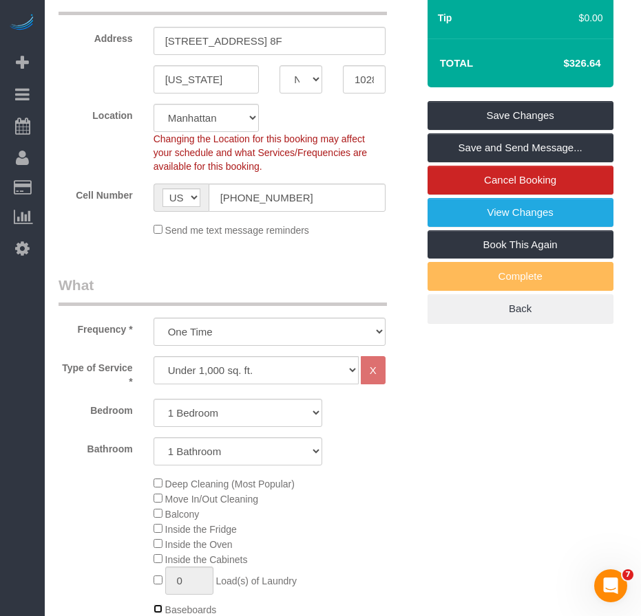
select select "spot298"
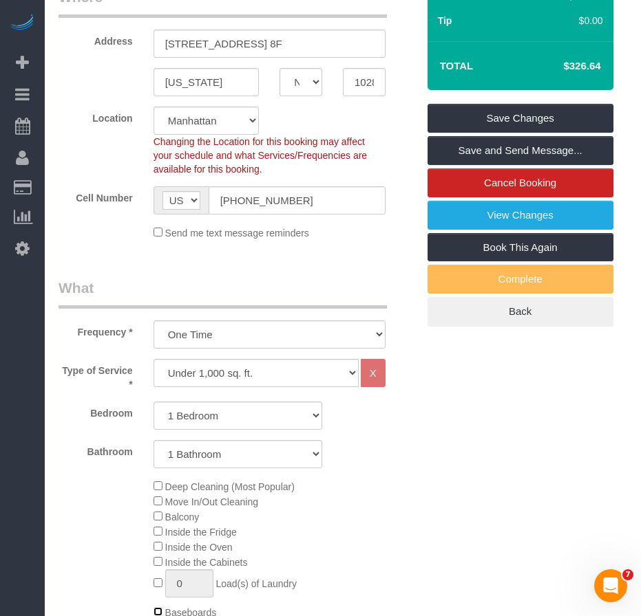
scroll to position [206, 0]
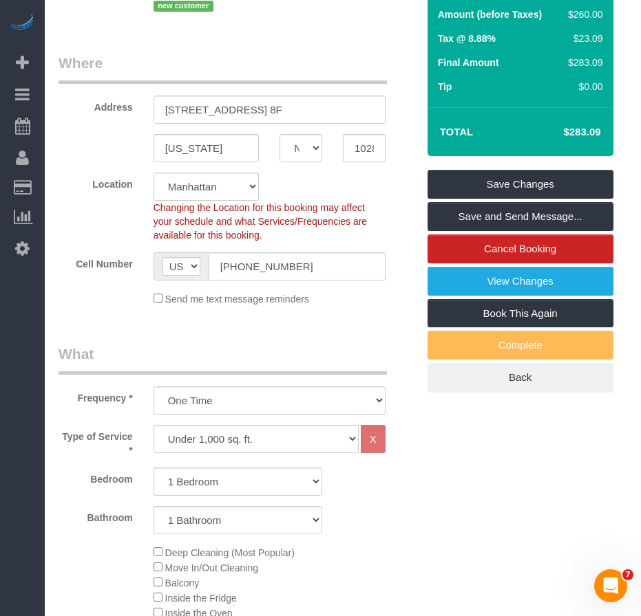
select select "spot357"
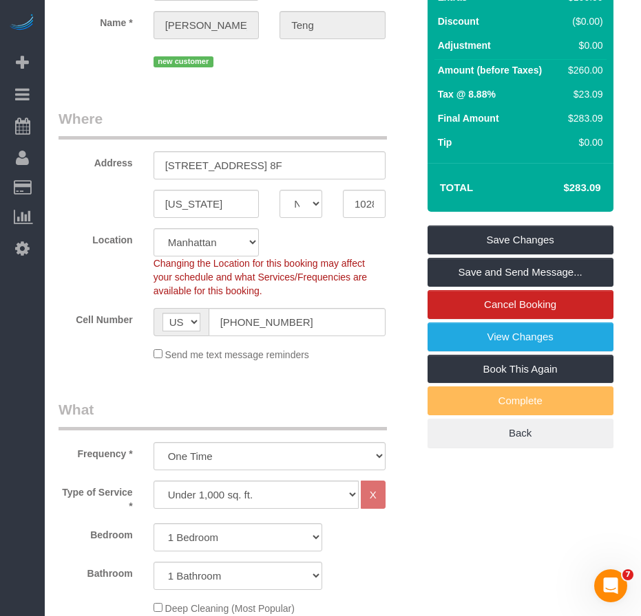
scroll to position [138, 0]
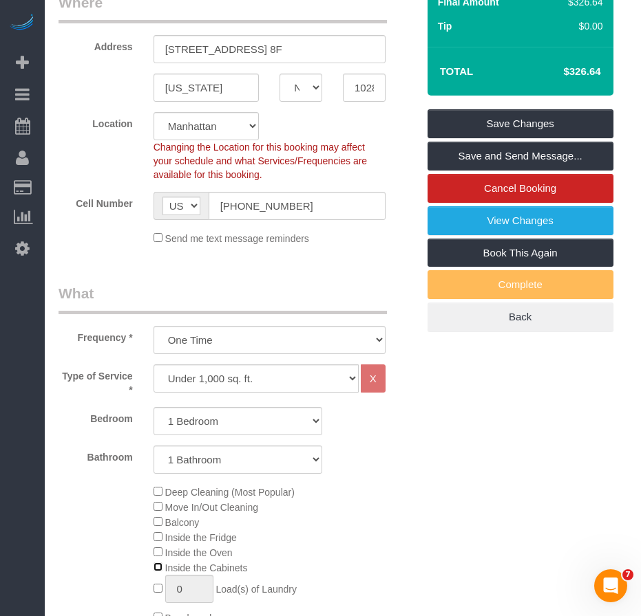
select select "spot416"
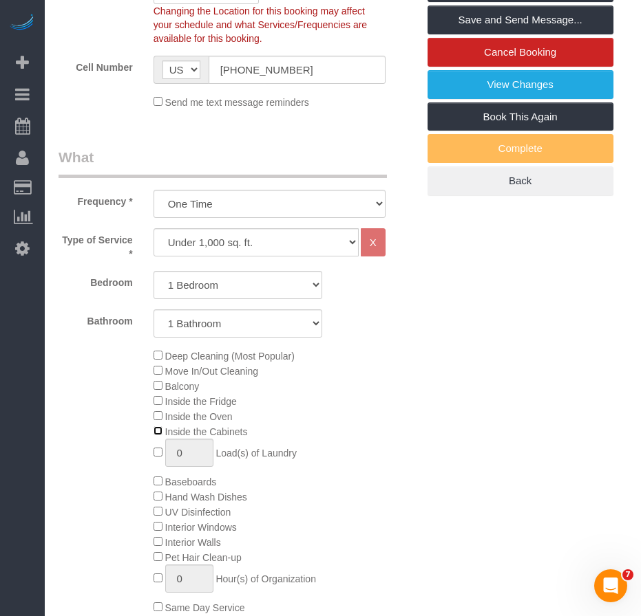
scroll to position [482, 0]
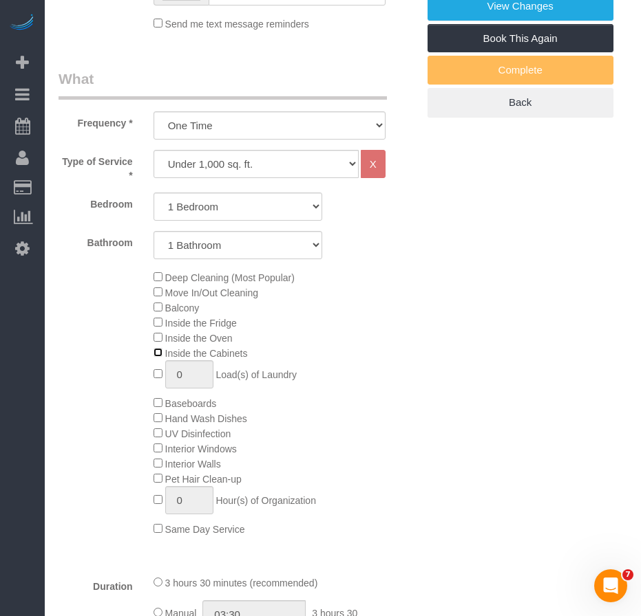
select select "spot475"
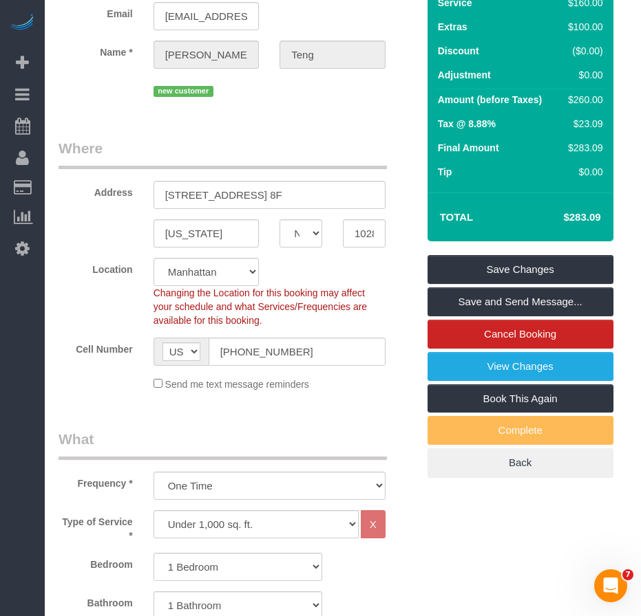
scroll to position [69, 0]
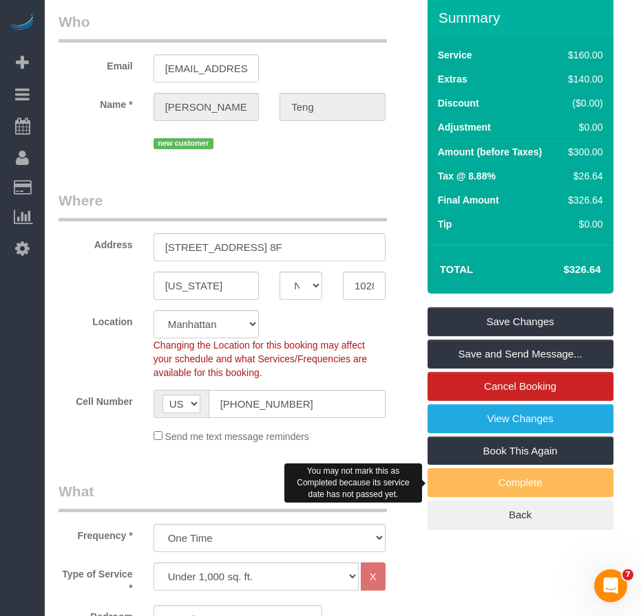
select select "spot534"
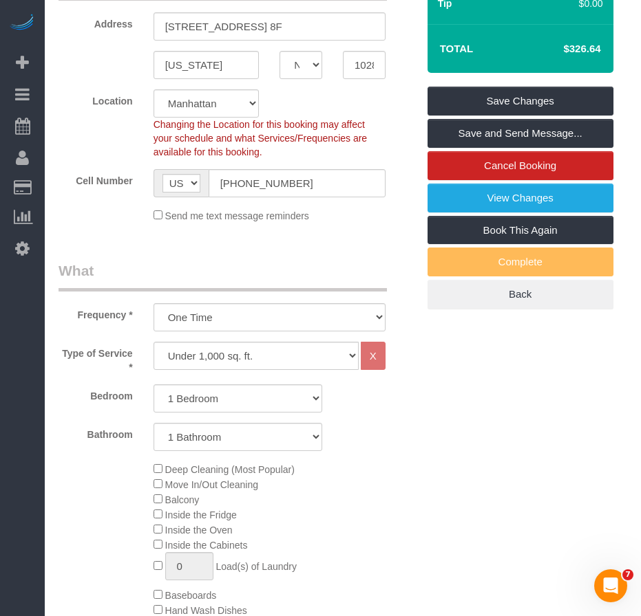
scroll to position [206, 0]
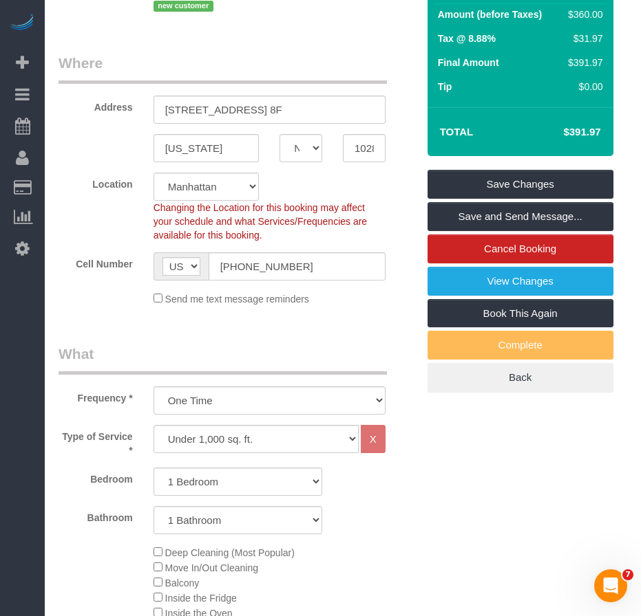
select select "spot593"
select select "spot652"
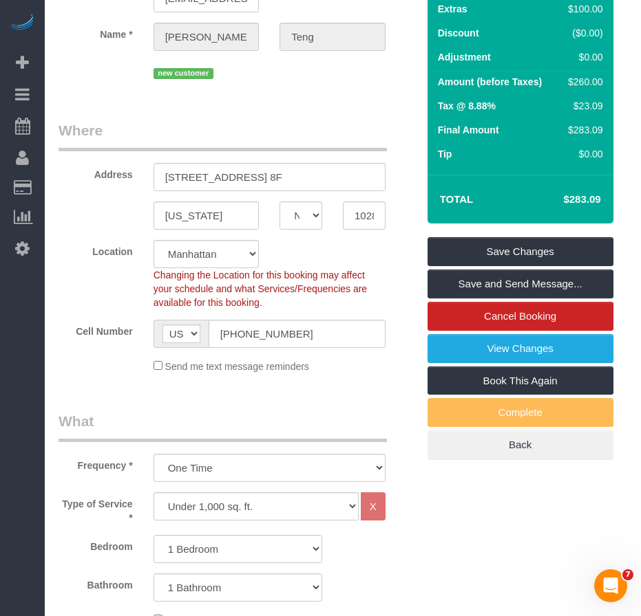
scroll to position [138, 0]
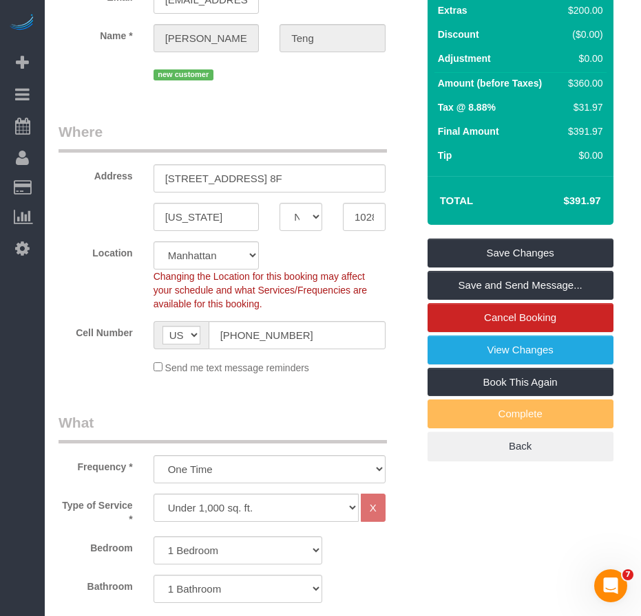
select select "spot711"
select select "spot770"
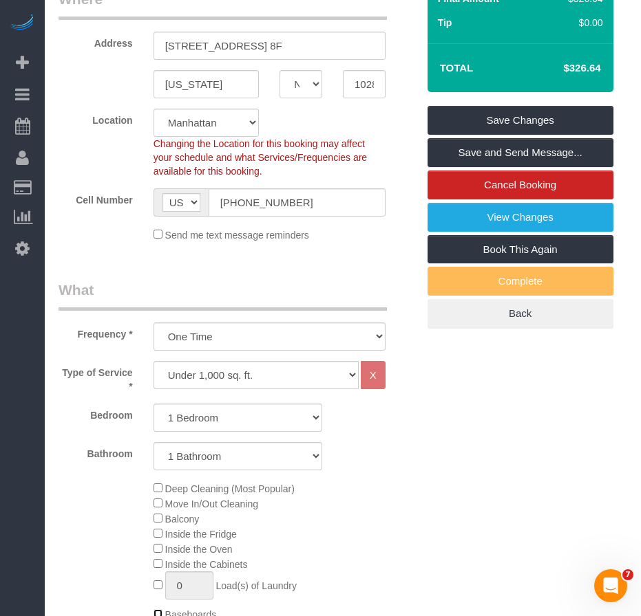
scroll to position [69, 0]
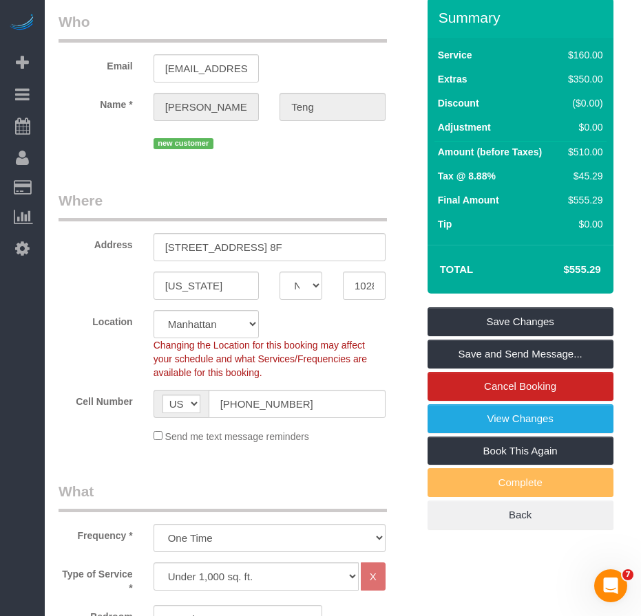
select select "spot829"
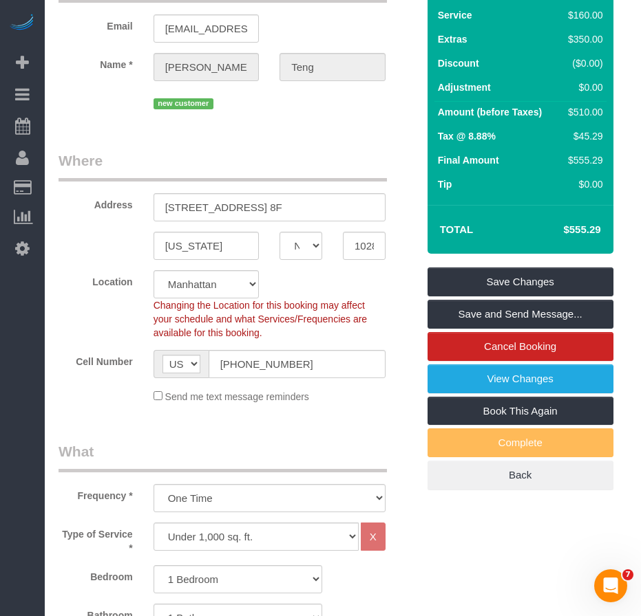
scroll to position [0, 0]
